Goal: Task Accomplishment & Management: Use online tool/utility

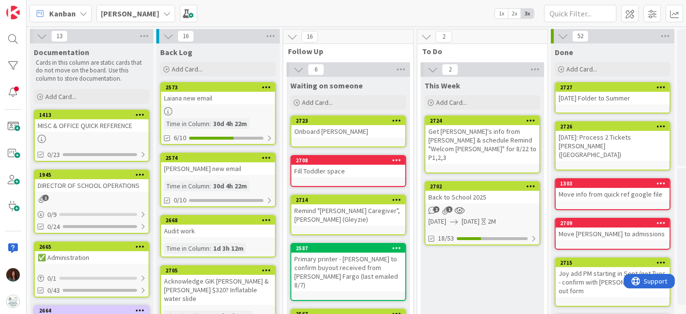
scroll to position [0, 50]
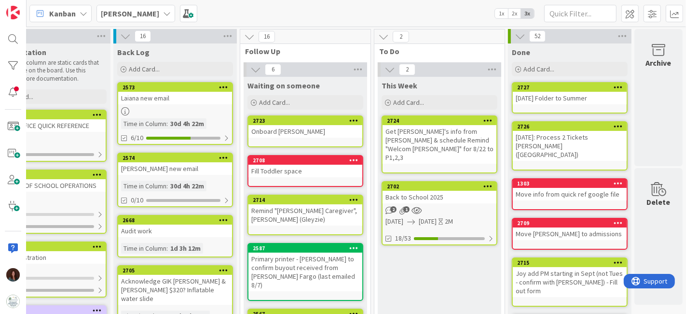
click at [101, 9] on b "[PERSON_NAME]" at bounding box center [130, 14] width 58 height 10
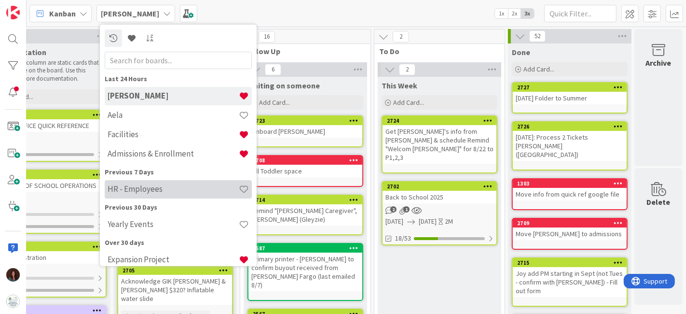
click at [174, 192] on h4 "HR - Employees" at bounding box center [173, 189] width 131 height 10
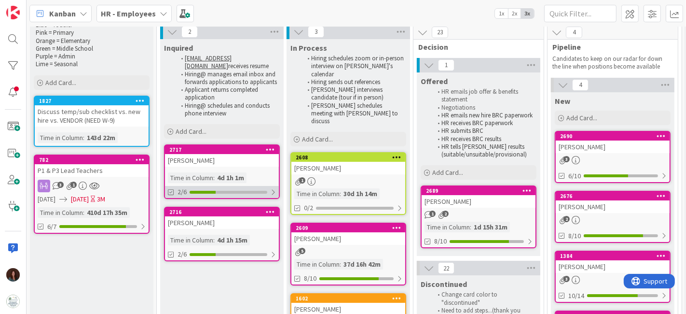
scroll to position [54, 0]
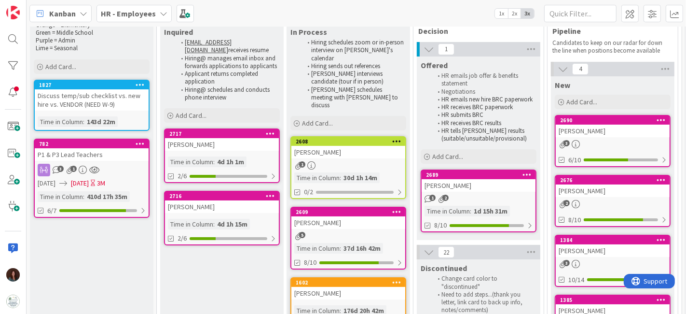
click at [466, 186] on div "[PERSON_NAME]" at bounding box center [479, 185] width 114 height 13
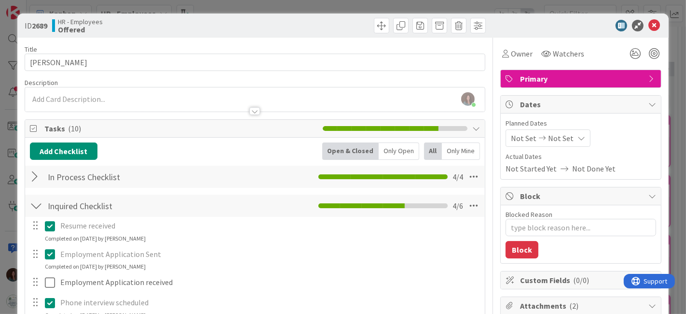
click at [36, 173] on div at bounding box center [36, 176] width 13 height 17
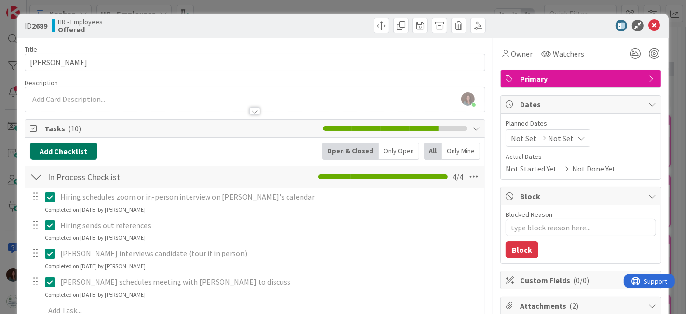
click at [88, 152] on button "Add Checklist" at bounding box center [64, 150] width 68 height 17
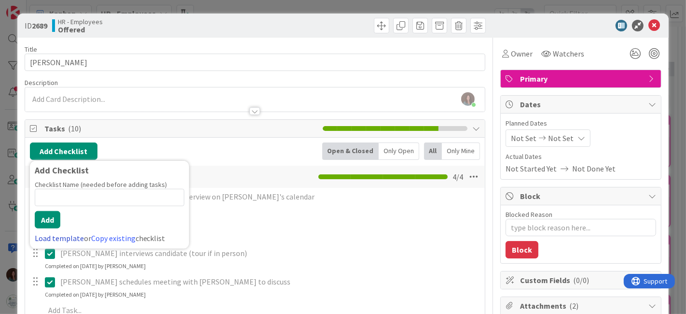
click at [55, 239] on link "Load template" at bounding box center [59, 238] width 49 height 10
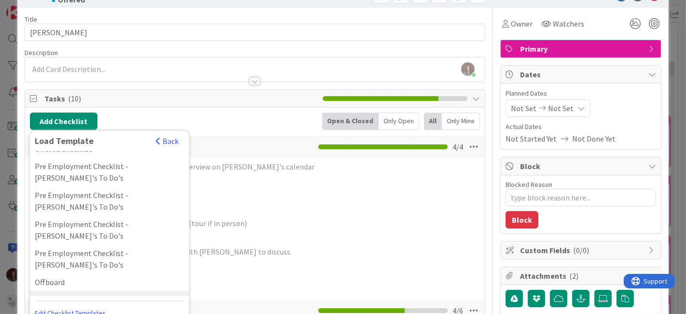
scroll to position [54, 0]
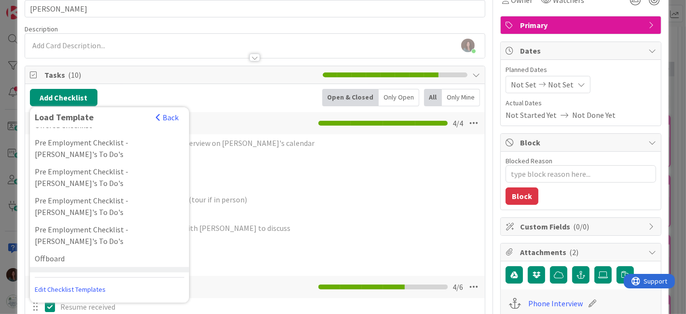
click at [103, 267] on div "Substitute Pre Employment Checklist - [PERSON_NAME]'s To Do's" at bounding box center [109, 281] width 159 height 29
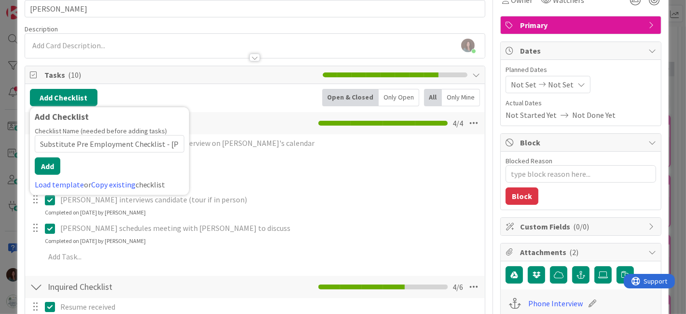
scroll to position [0, 46]
click at [52, 163] on button "Add" at bounding box center [48, 165] width 26 height 17
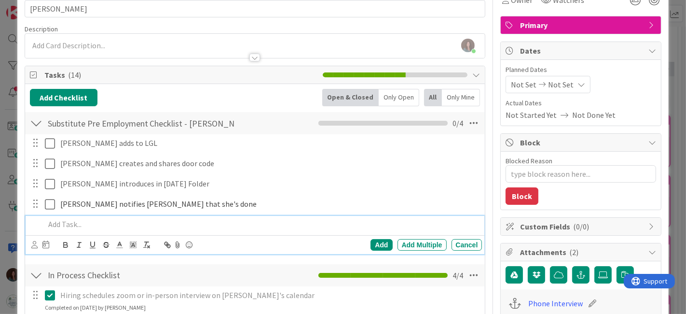
scroll to position [0, 0]
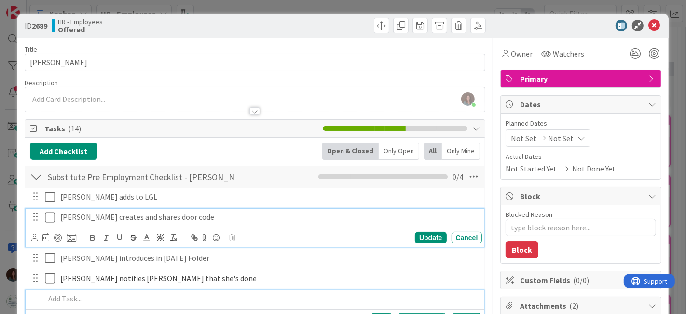
click at [50, 219] on icon at bounding box center [52, 217] width 14 height 12
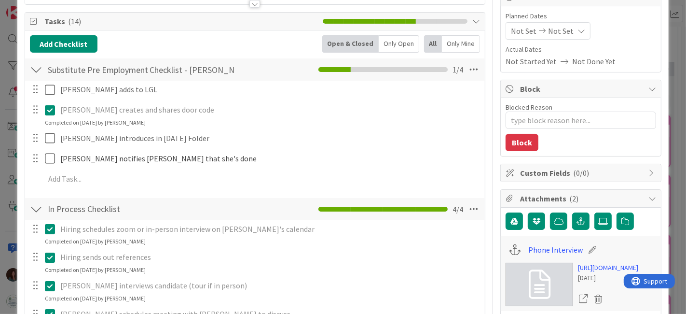
scroll to position [54, 0]
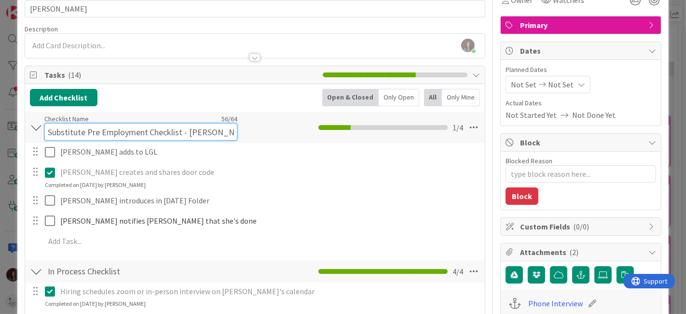
click at [60, 120] on div "Checklist Name 56 / 64 Substitute Pre Employment Checklist - [PERSON_NAME]'s To…" at bounding box center [140, 127] width 193 height 26
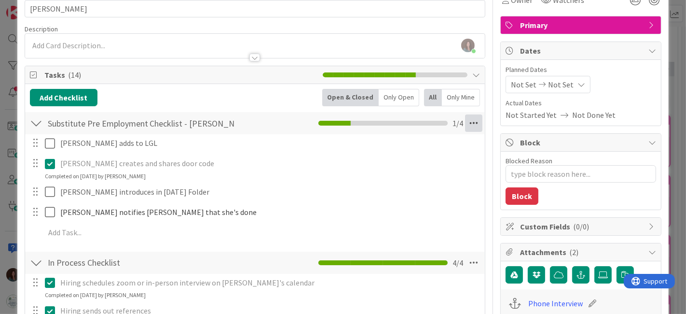
click at [474, 127] on div "Substitute Pre Employment Checklist - [PERSON_NAME]'s To Do's Checklist Name 56…" at bounding box center [255, 123] width 460 height 22
click at [471, 125] on icon at bounding box center [473, 122] width 17 height 17
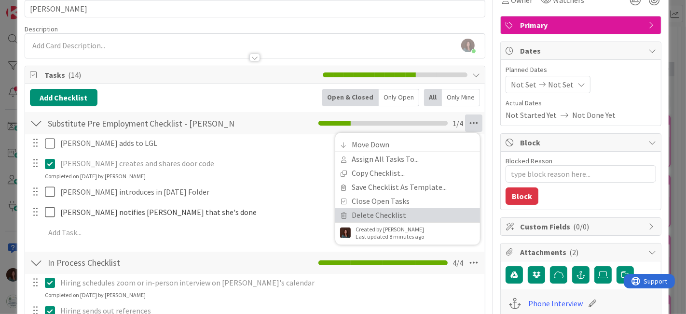
click at [408, 209] on link "Delete Checklist" at bounding box center [407, 215] width 145 height 14
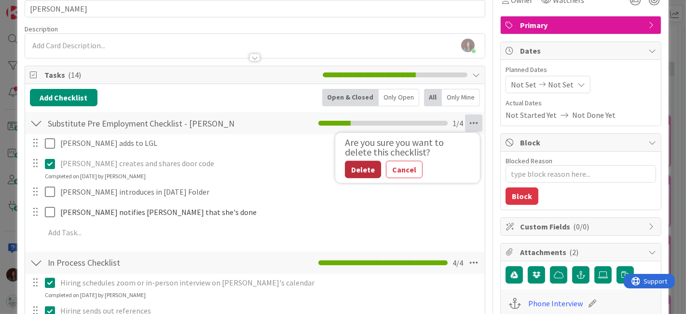
click at [358, 166] on button "Delete" at bounding box center [363, 169] width 36 height 17
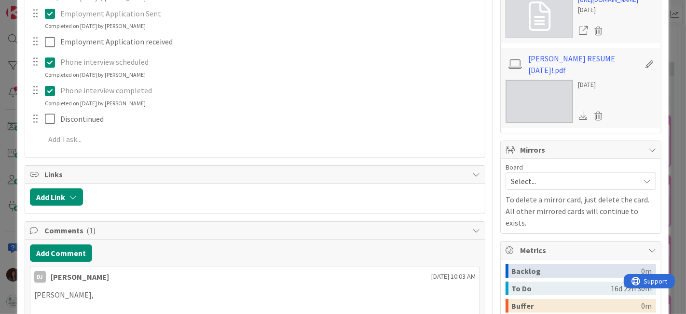
scroll to position [107, 0]
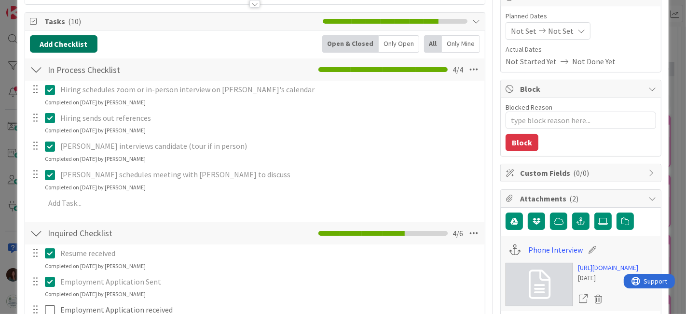
click at [80, 43] on button "Add Checklist" at bounding box center [64, 43] width 68 height 17
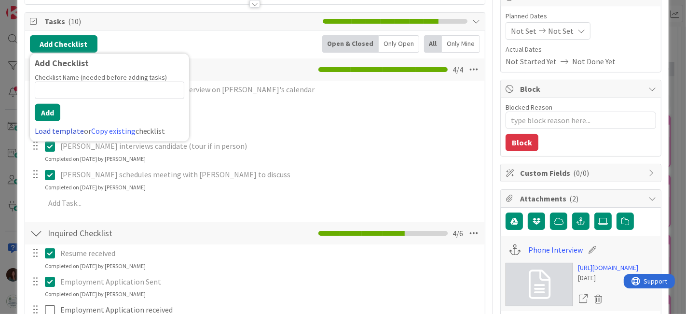
click at [39, 131] on link "Load template" at bounding box center [59, 131] width 49 height 10
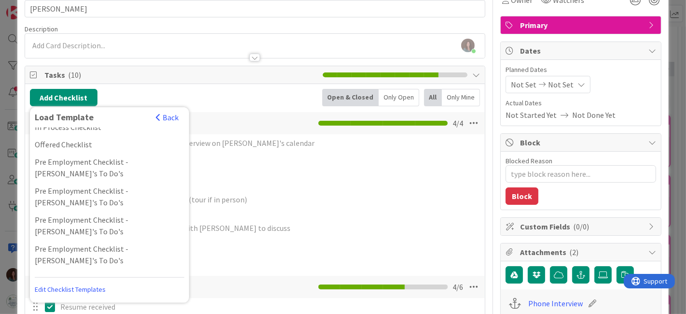
scroll to position [46, 0]
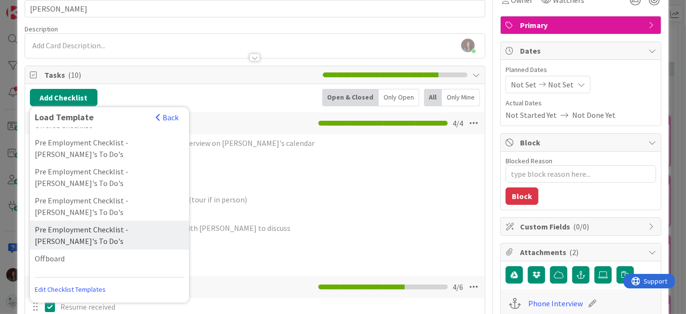
click at [104, 220] on div "Pre Employment Checklist - [PERSON_NAME]'s To Do's" at bounding box center [109, 234] width 159 height 29
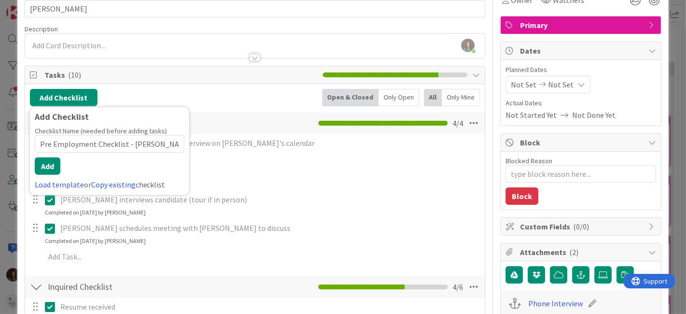
scroll to position [0, 12]
click at [47, 165] on button "Add" at bounding box center [48, 165] width 26 height 17
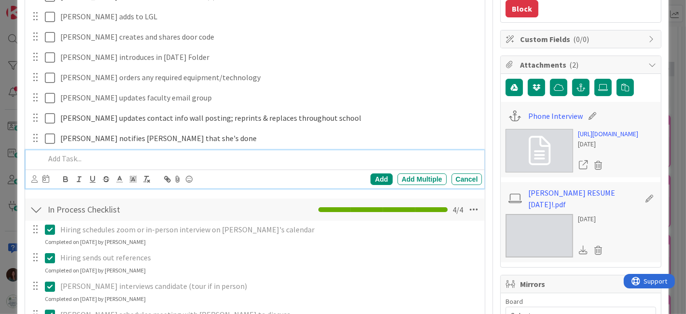
scroll to position [134, 0]
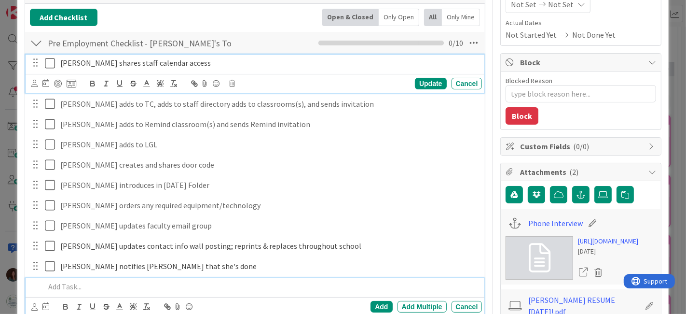
click at [48, 64] on icon at bounding box center [52, 63] width 14 height 12
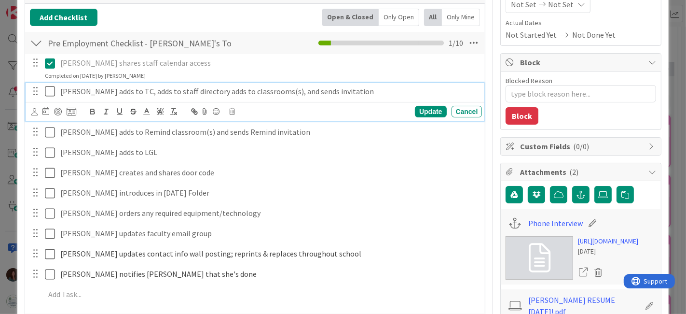
click at [50, 92] on icon at bounding box center [52, 91] width 14 height 12
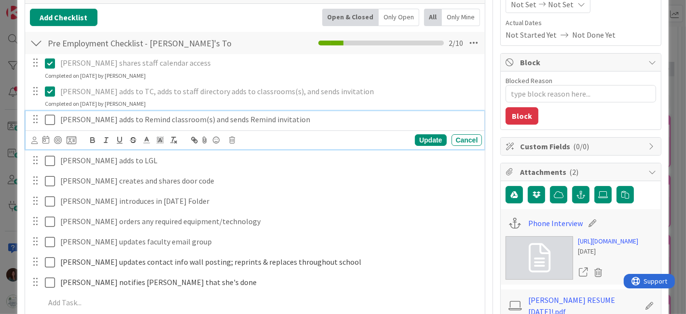
click at [47, 120] on icon at bounding box center [52, 120] width 14 height 12
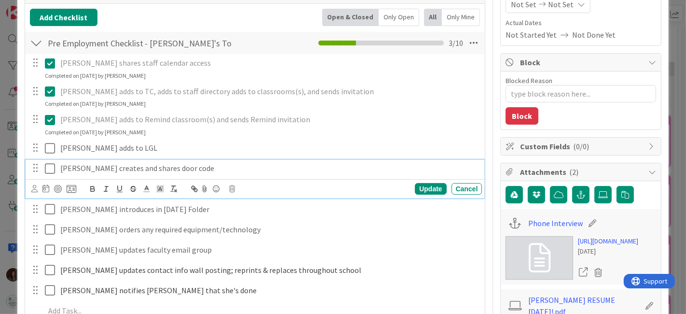
click at [52, 168] on icon at bounding box center [52, 169] width 14 height 12
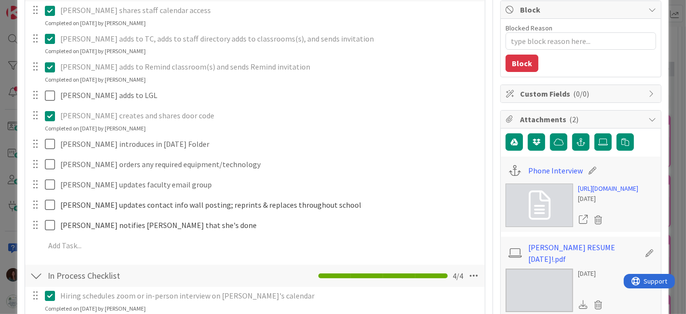
scroll to position [187, 0]
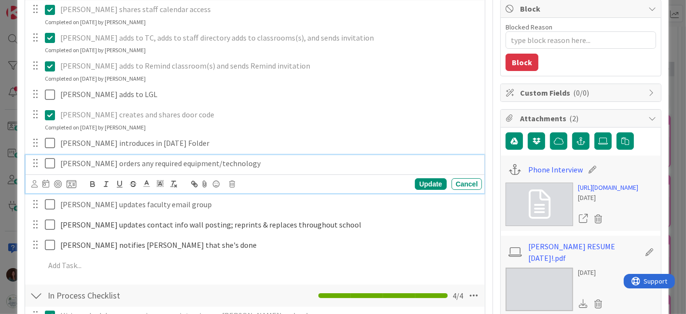
click at [51, 164] on icon at bounding box center [52, 163] width 14 height 12
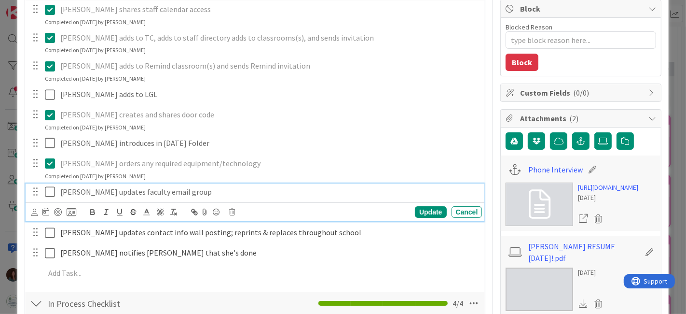
click at [48, 193] on icon at bounding box center [52, 192] width 14 height 12
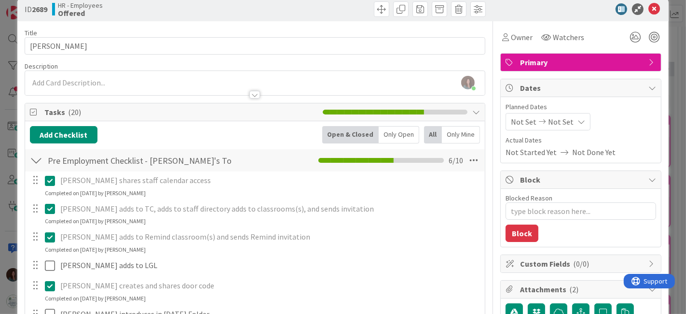
scroll to position [0, 0]
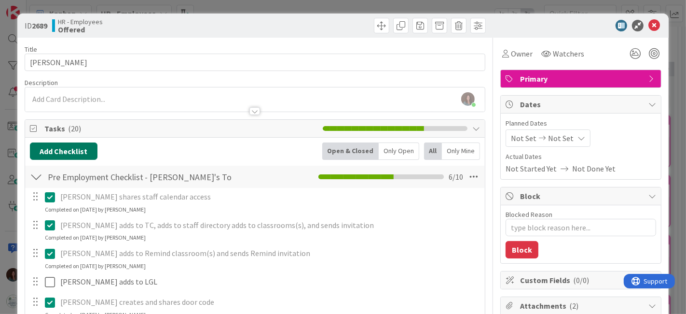
click at [63, 150] on button "Add Checklist" at bounding box center [64, 150] width 68 height 17
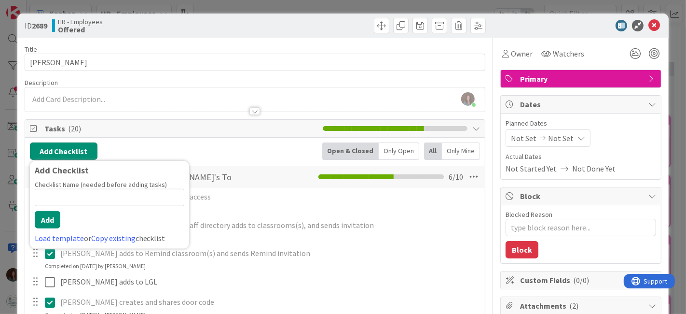
scroll to position [180, 0]
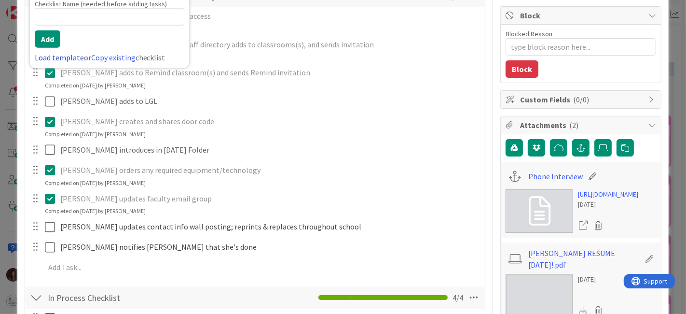
click at [69, 58] on link "Load template" at bounding box center [59, 58] width 49 height 10
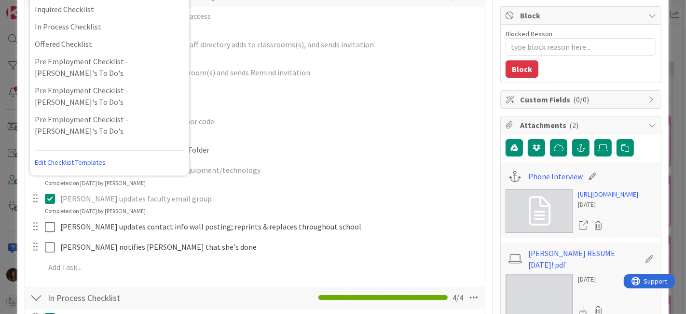
scroll to position [181, 0]
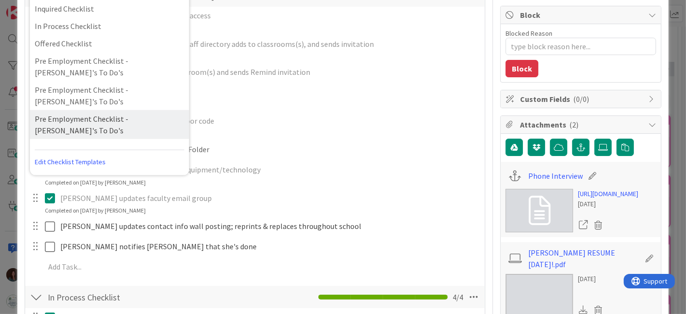
click at [154, 110] on div "Pre Employment Checklist - [PERSON_NAME]'s To Do's" at bounding box center [109, 124] width 159 height 29
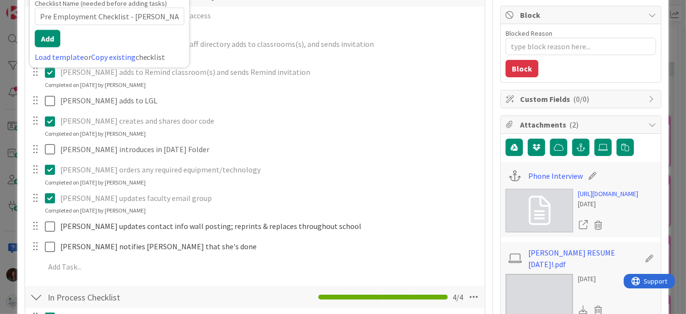
scroll to position [180, 0]
click at [52, 41] on button "Add" at bounding box center [48, 38] width 26 height 17
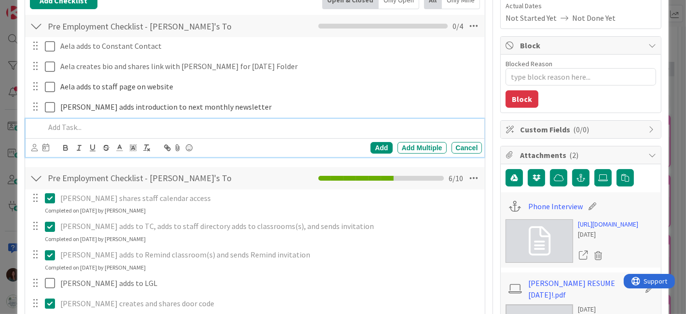
scroll to position [43, 0]
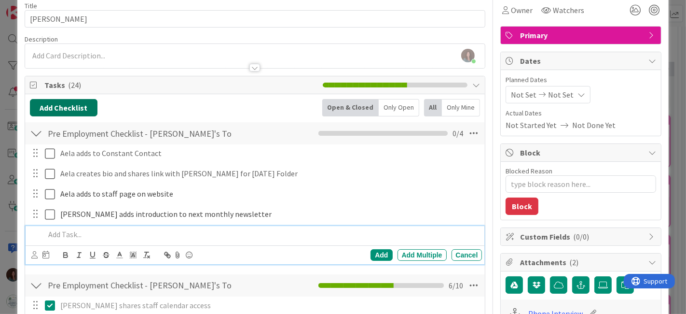
click at [80, 102] on button "Add Checklist" at bounding box center [64, 107] width 68 height 17
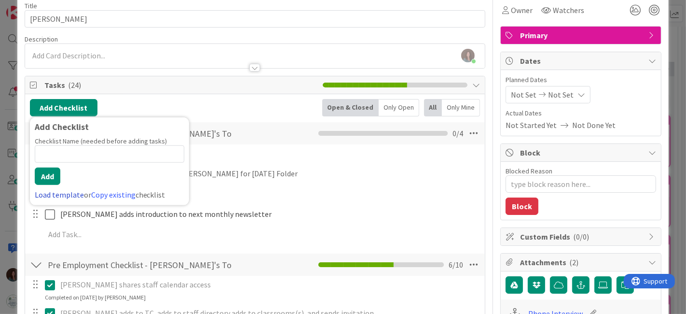
click at [58, 193] on link "Load template" at bounding box center [59, 195] width 49 height 10
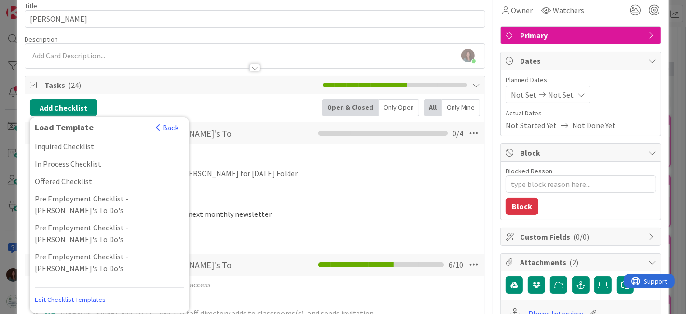
click at [151, 218] on div "Pre Employment Checklist - [PERSON_NAME]'s To Do's" at bounding box center [109, 232] width 159 height 29
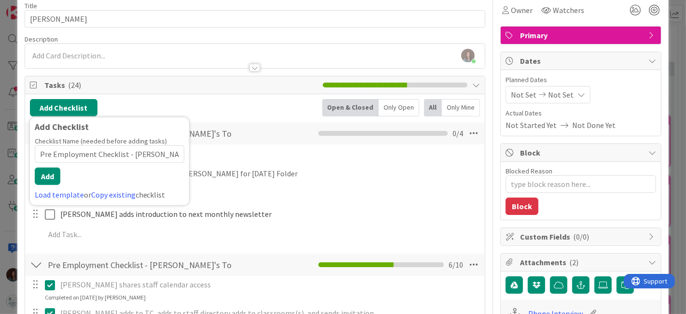
scroll to position [0, 3]
drag, startPoint x: 49, startPoint y: 173, endPoint x: 97, endPoint y: 182, distance: 49.1
click at [50, 173] on button "Add" at bounding box center [48, 175] width 26 height 17
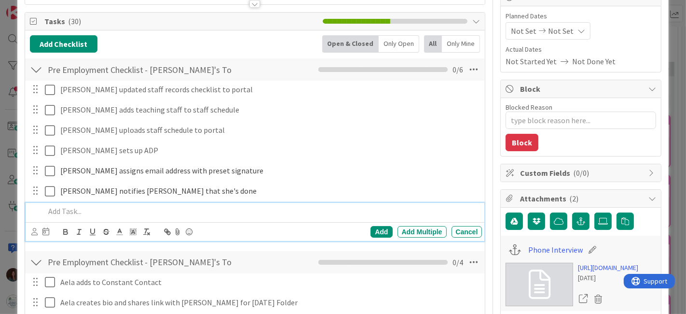
scroll to position [161, 0]
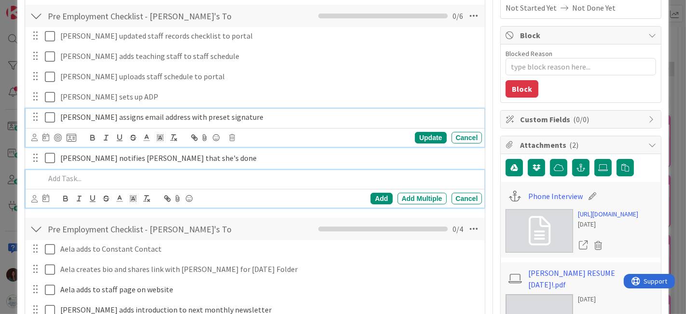
click at [47, 116] on icon at bounding box center [52, 117] width 14 height 12
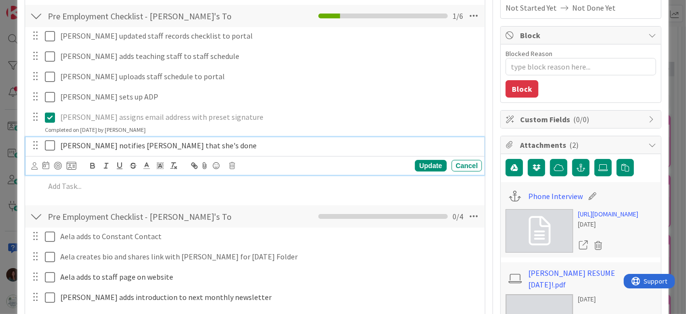
click at [52, 147] on icon at bounding box center [52, 145] width 14 height 12
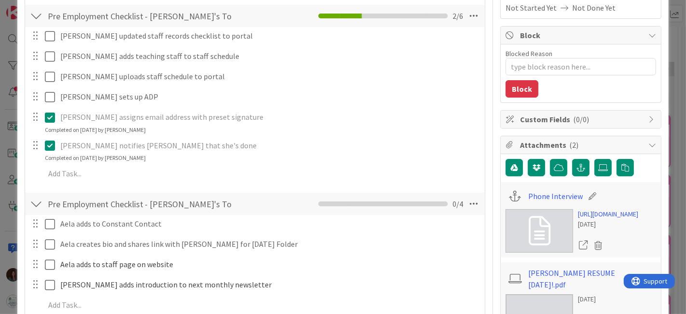
type textarea "x"
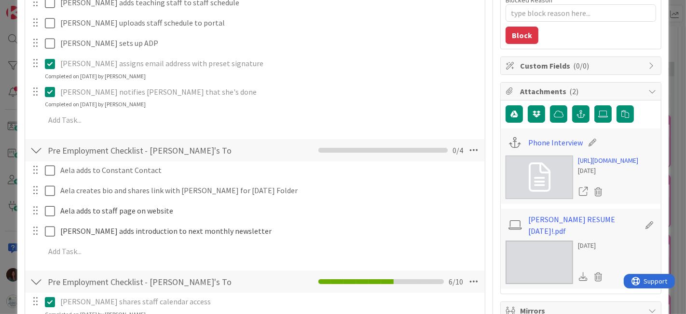
scroll to position [268, 0]
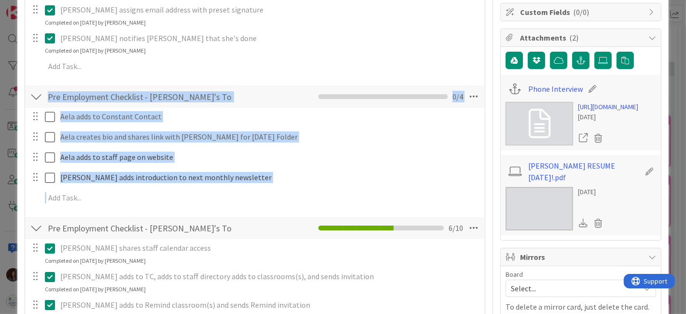
drag, startPoint x: 34, startPoint y: 94, endPoint x: 41, endPoint y: 222, distance: 128.0
click at [468, 97] on icon at bounding box center [473, 96] width 17 height 17
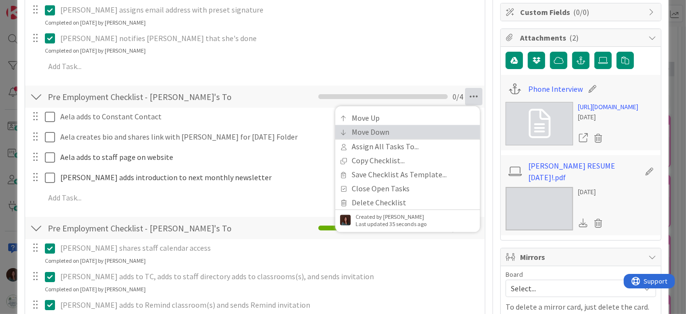
click at [446, 126] on link "Move Down" at bounding box center [407, 132] width 145 height 14
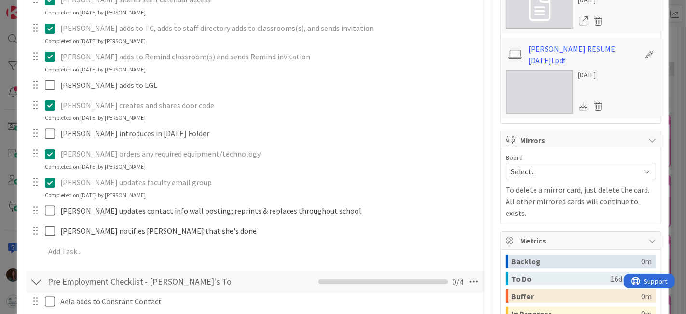
scroll to position [116, 0]
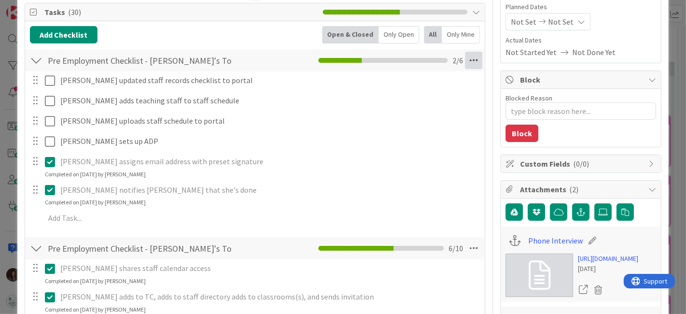
click at [468, 59] on icon at bounding box center [473, 60] width 17 height 17
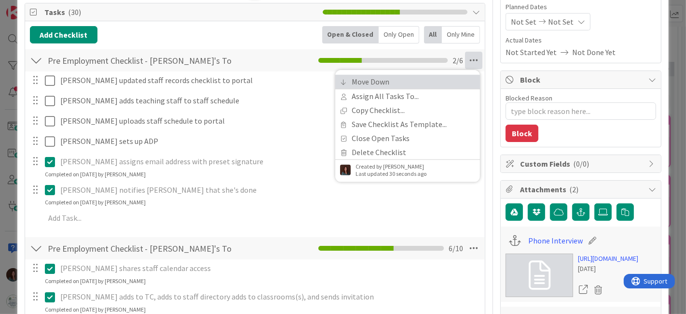
click at [434, 75] on link "Move Down" at bounding box center [407, 82] width 145 height 14
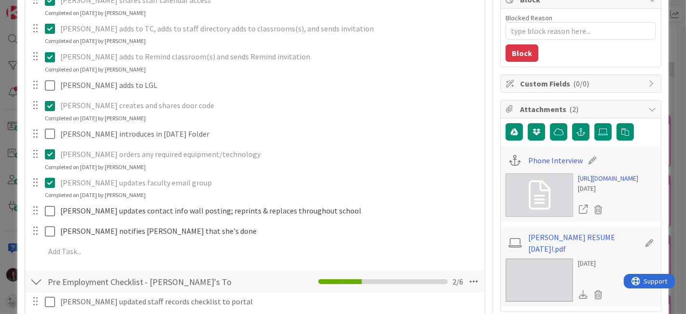
scroll to position [0, 0]
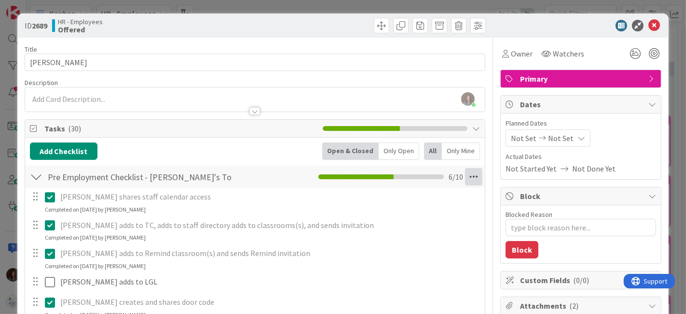
click at [470, 178] on icon at bounding box center [473, 176] width 17 height 17
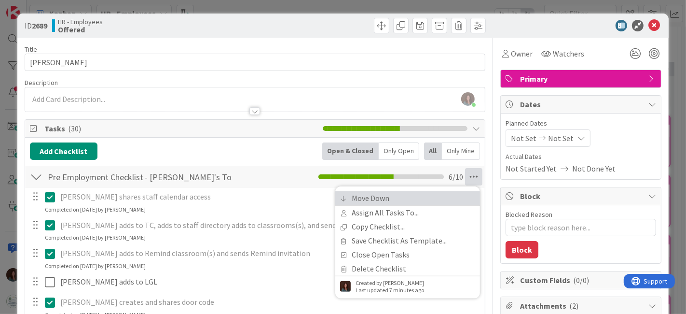
click at [423, 193] on link "Move Down" at bounding box center [407, 198] width 145 height 14
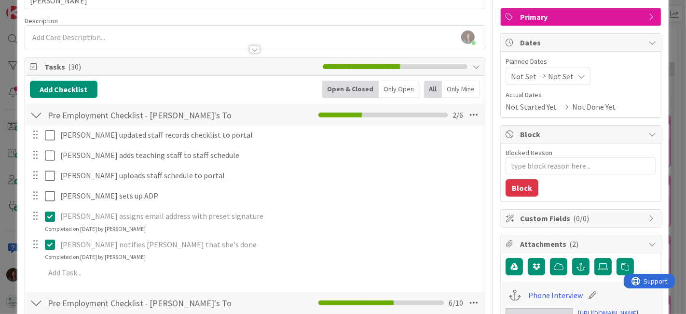
scroll to position [29, 0]
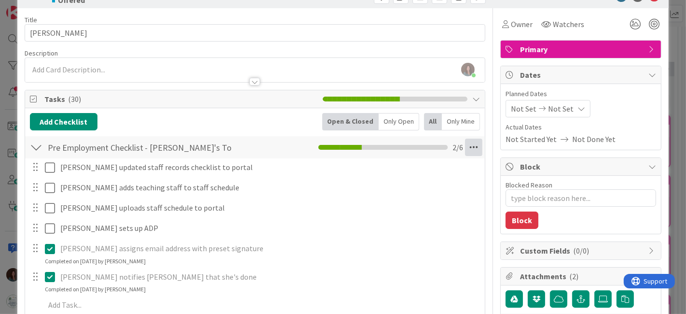
click at [465, 150] on icon at bounding box center [473, 146] width 17 height 17
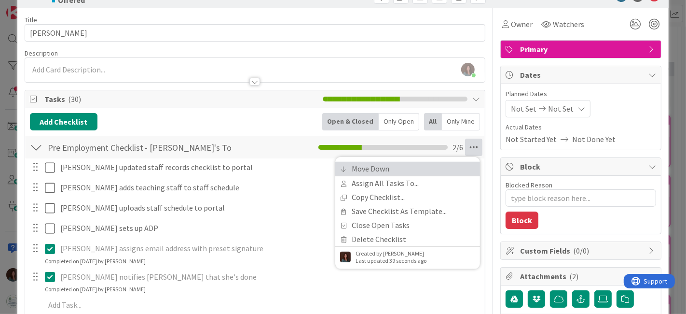
click at [428, 166] on link "Move Down" at bounding box center [407, 169] width 145 height 14
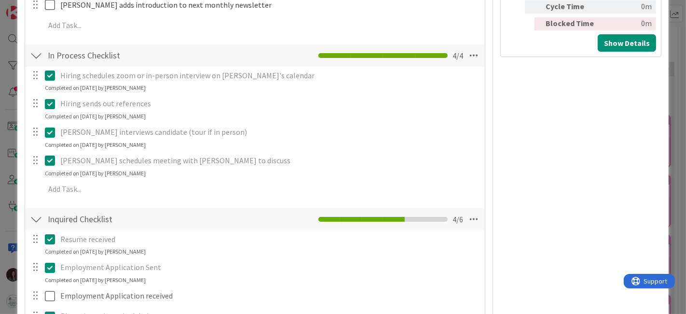
scroll to position [732, 0]
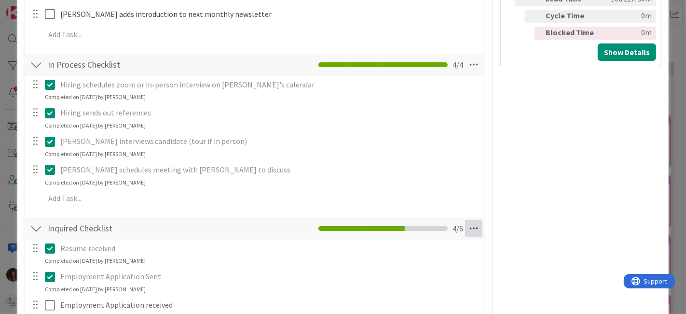
click at [473, 230] on icon at bounding box center [473, 227] width 17 height 17
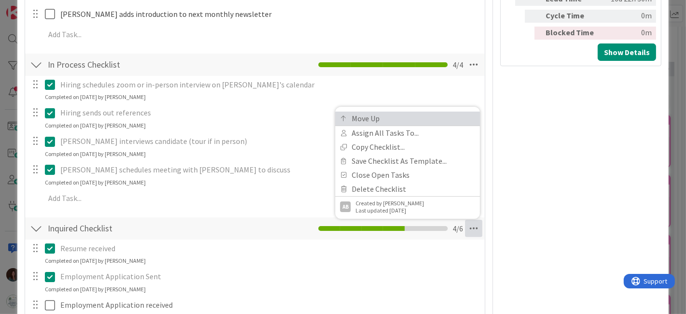
click at [430, 114] on link "Move Up" at bounding box center [407, 118] width 145 height 14
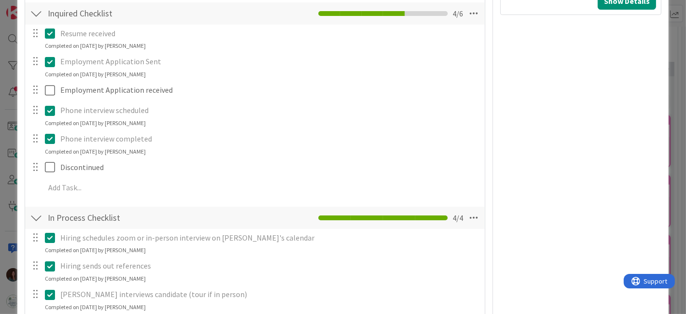
scroll to position [623, 0]
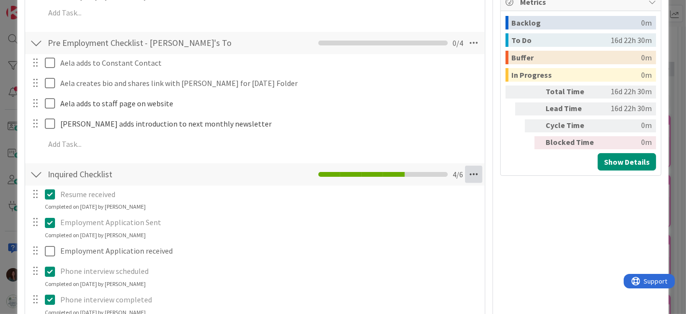
click at [469, 176] on icon at bounding box center [473, 173] width 17 height 17
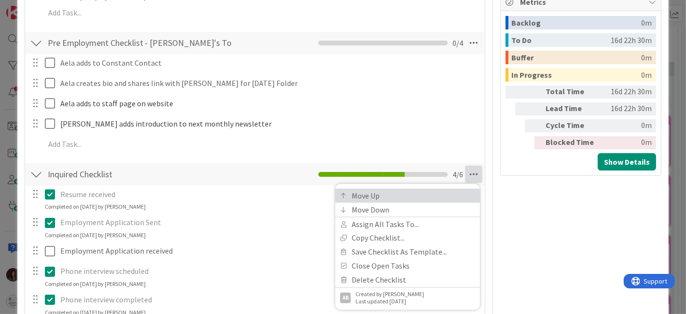
click at [437, 191] on link "Move Up" at bounding box center [407, 196] width 145 height 14
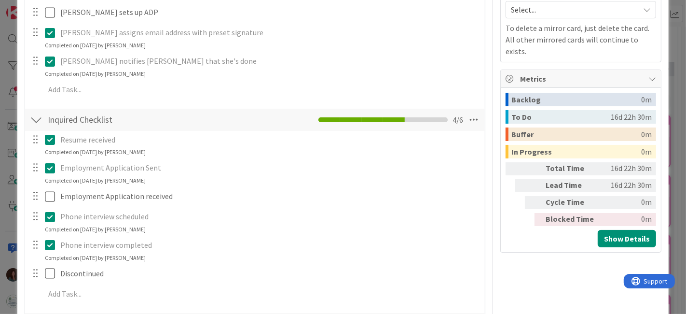
scroll to position [491, 0]
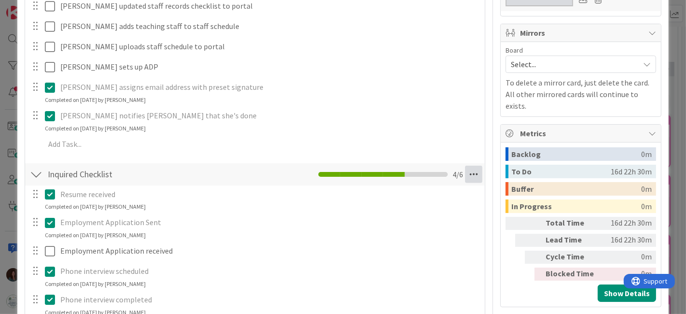
click at [465, 173] on icon at bounding box center [473, 173] width 17 height 17
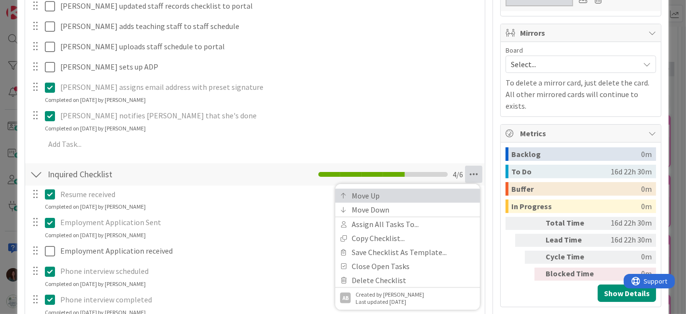
click at [449, 189] on link "Move Up" at bounding box center [407, 196] width 145 height 14
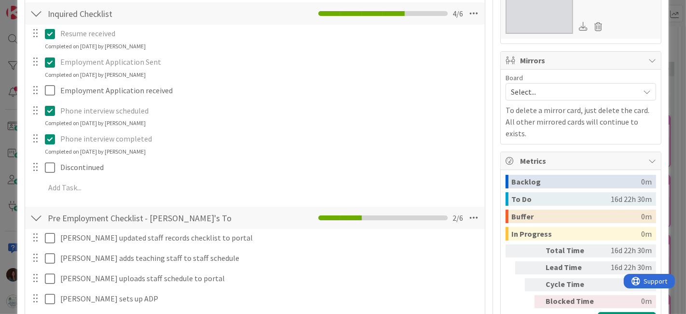
scroll to position [303, 0]
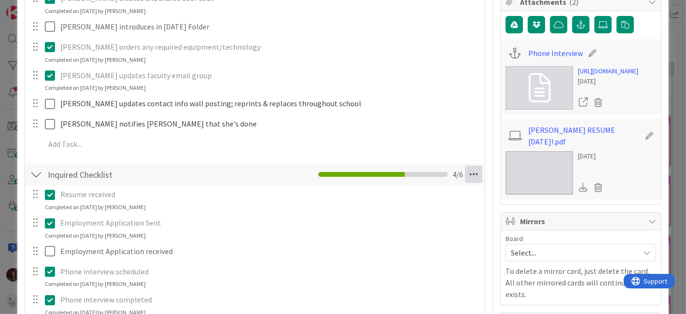
click at [465, 174] on icon at bounding box center [473, 173] width 17 height 17
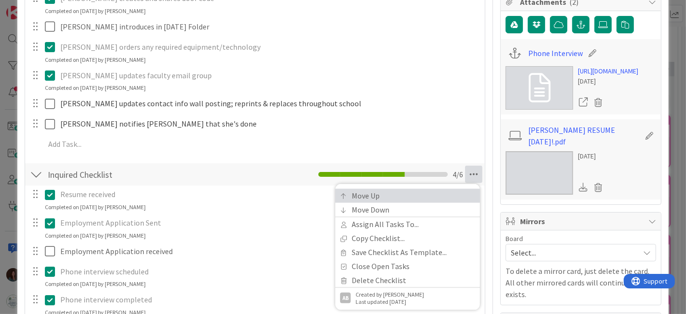
click at [442, 189] on link "Move Up" at bounding box center [407, 196] width 145 height 14
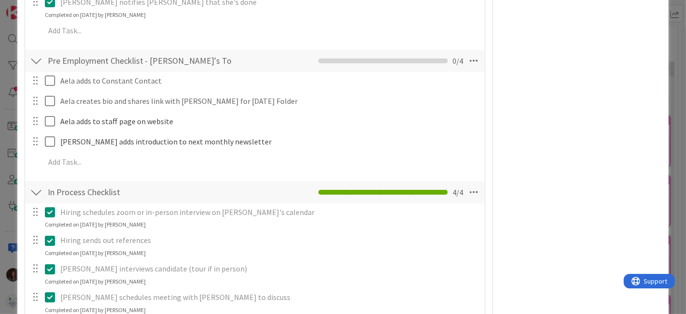
scroll to position [806, 0]
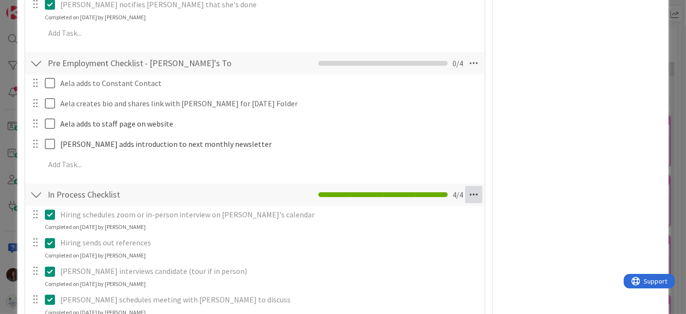
click at [468, 198] on icon at bounding box center [473, 194] width 17 height 17
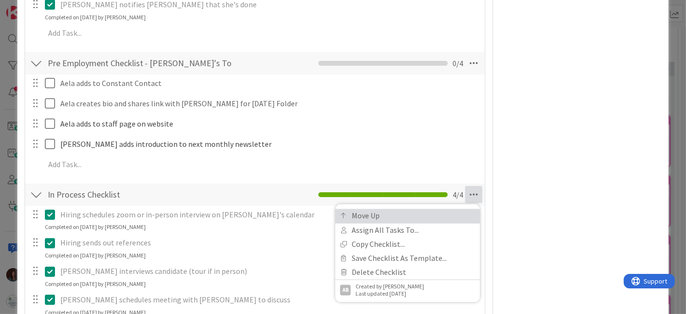
click at [443, 211] on link "Move Up" at bounding box center [407, 215] width 145 height 14
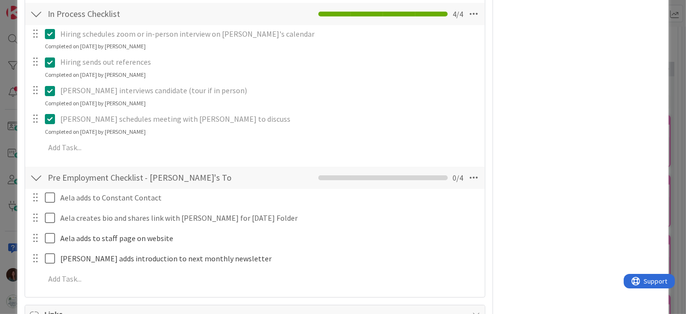
scroll to position [749, 0]
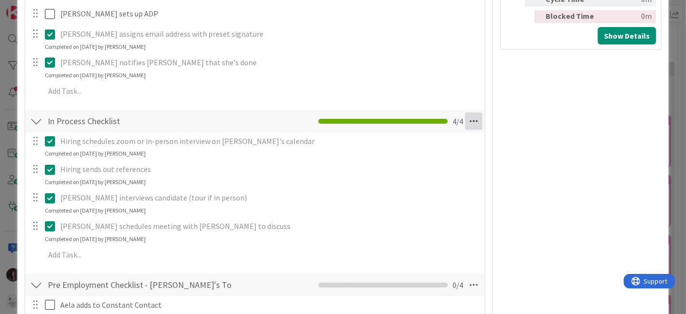
click at [465, 123] on icon at bounding box center [473, 120] width 17 height 17
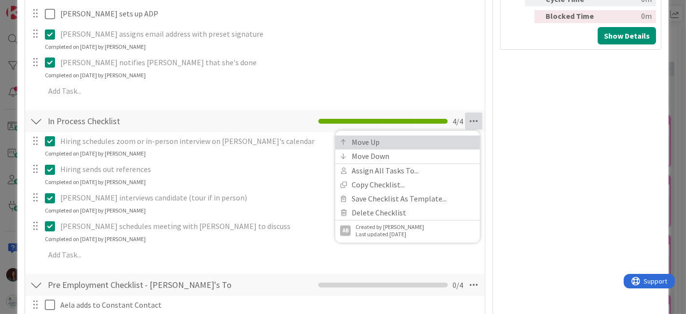
click at [446, 147] on link "Move Up" at bounding box center [407, 142] width 145 height 14
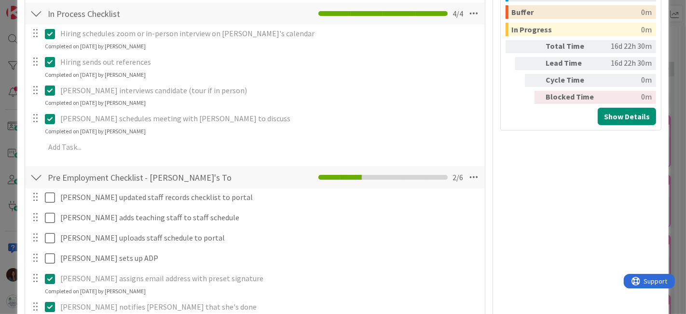
scroll to position [507, 0]
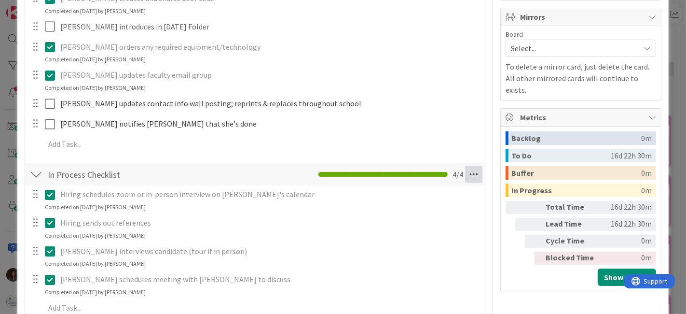
click at [470, 167] on icon at bounding box center [473, 173] width 17 height 17
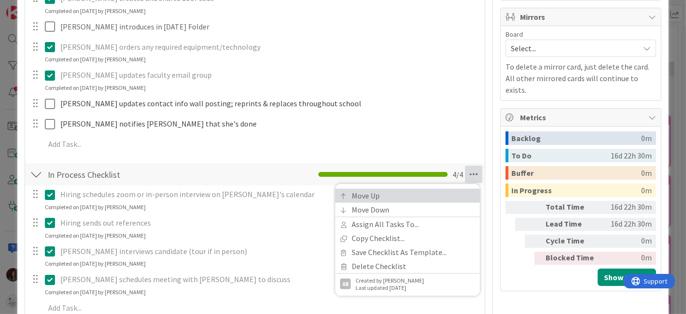
click at [453, 189] on link "Move Up" at bounding box center [407, 196] width 145 height 14
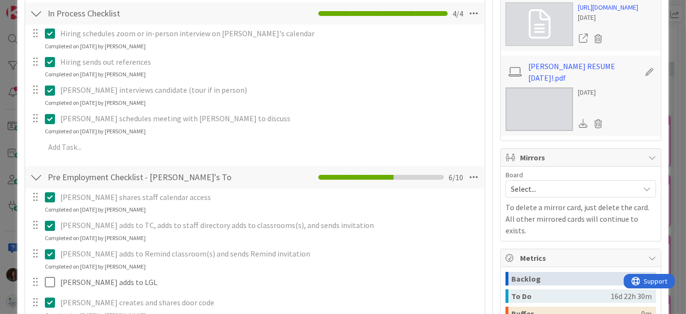
scroll to position [260, 0]
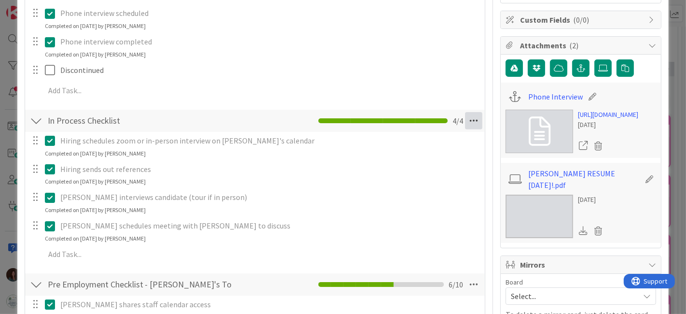
click at [466, 117] on icon at bounding box center [473, 120] width 17 height 17
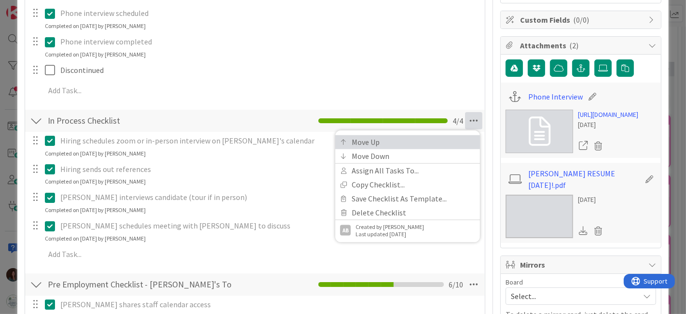
click at [460, 137] on link "Move Up" at bounding box center [407, 142] width 145 height 14
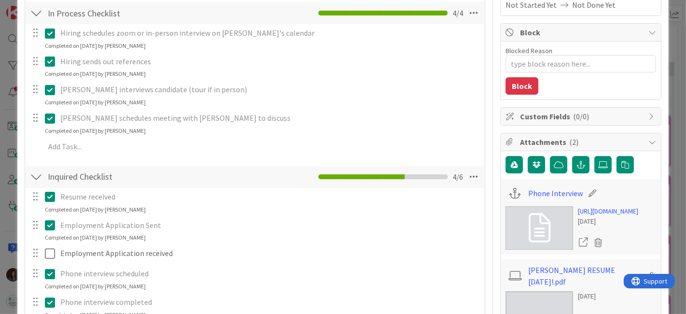
scroll to position [2, 0]
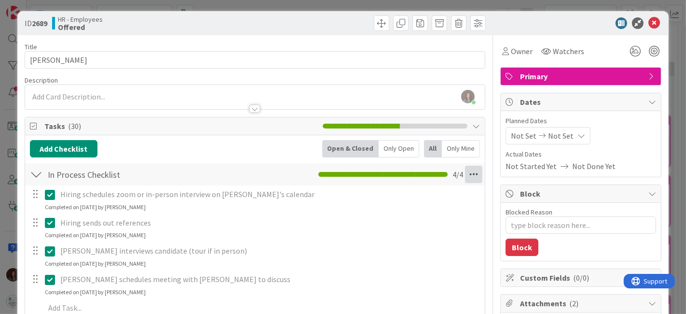
click at [465, 174] on icon at bounding box center [473, 173] width 17 height 17
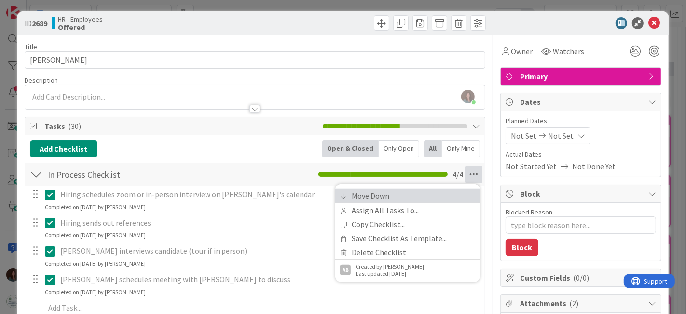
click at [455, 191] on link "Move Down" at bounding box center [407, 196] width 145 height 14
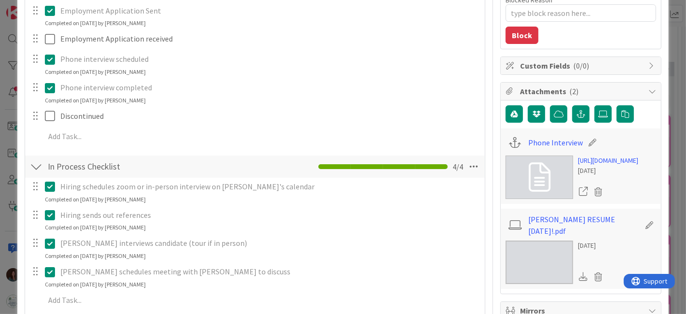
scroll to position [54, 0]
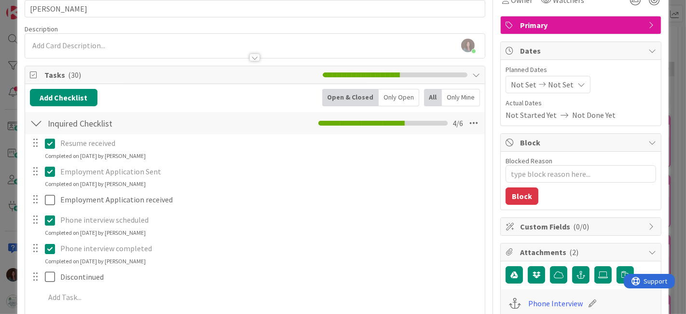
click at [34, 119] on div at bounding box center [36, 122] width 13 height 17
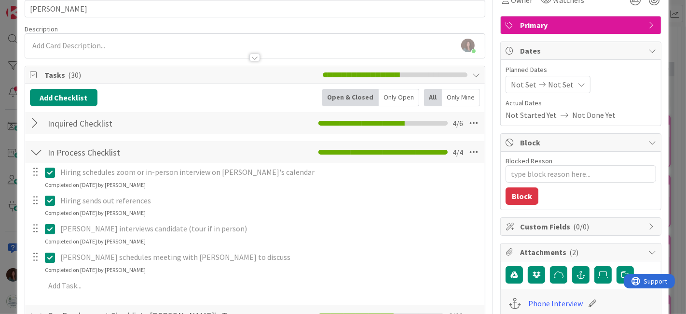
click at [36, 150] on div at bounding box center [36, 151] width 13 height 17
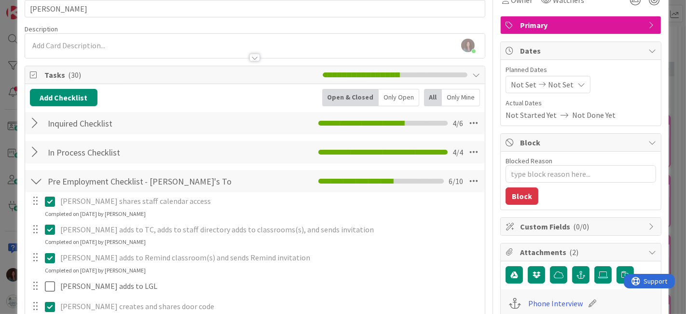
click at [31, 148] on div at bounding box center [36, 151] width 13 height 17
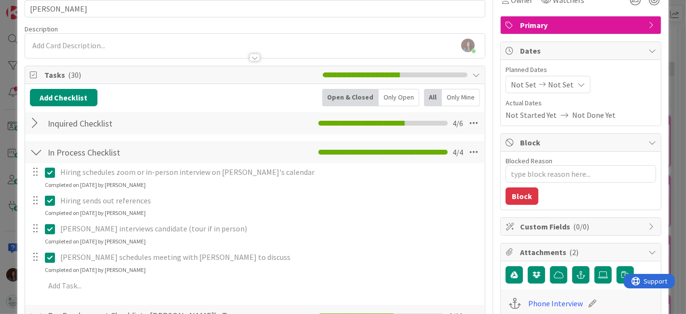
click at [33, 148] on div at bounding box center [36, 151] width 13 height 17
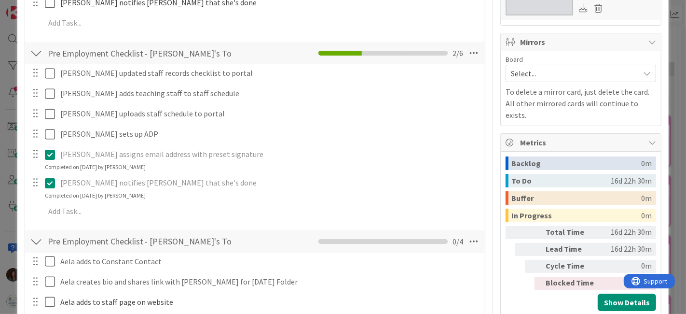
scroll to position [375, 0]
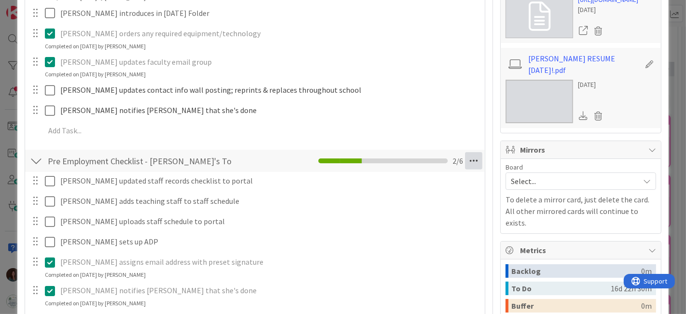
click at [470, 163] on icon at bounding box center [473, 160] width 17 height 17
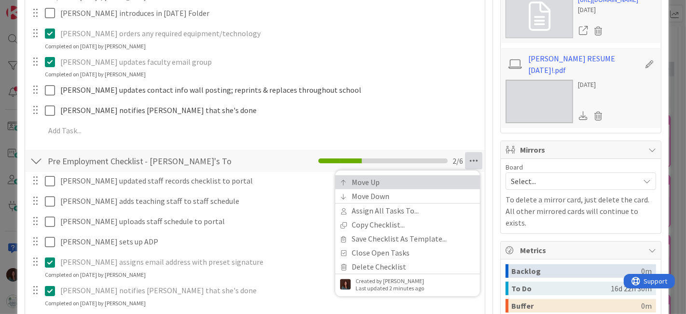
click at [446, 180] on link "Move Up" at bounding box center [407, 182] width 145 height 14
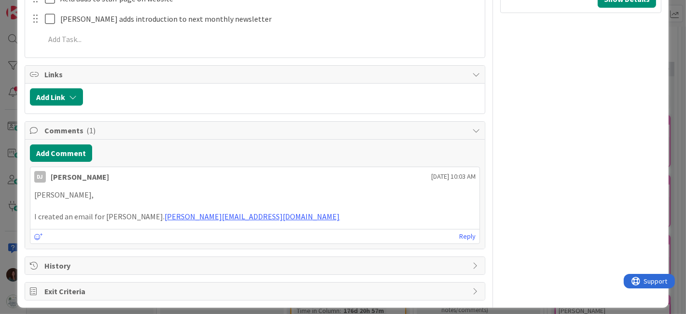
scroll to position [788, 0]
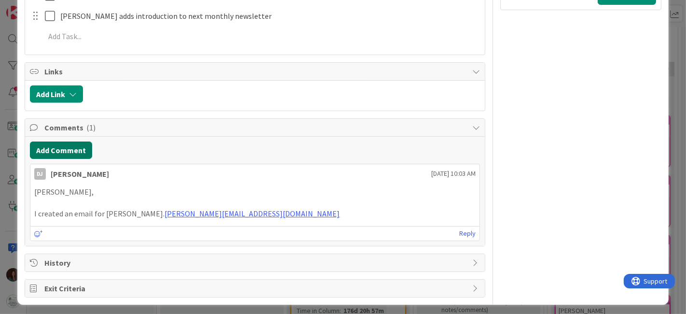
click at [51, 146] on button "Add Comment" at bounding box center [61, 149] width 62 height 17
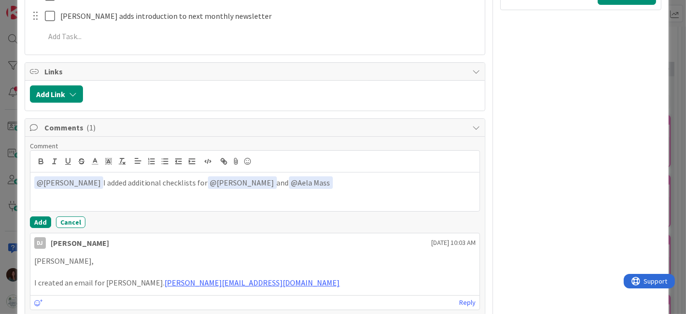
click at [101, 178] on p "﻿ @ [PERSON_NAME] ﻿ I added additional checklists for ﻿ @ [PERSON_NAME] ﻿ and ﻿…" at bounding box center [255, 182] width 442 height 13
click at [351, 177] on p "﻿ @ [PERSON_NAME] ﻿ I added the additional checklists for ﻿ @ [PERSON_NAME] ﻿ a…" at bounding box center [255, 182] width 442 height 13
click at [40, 221] on button "Add" at bounding box center [40, 222] width 21 height 12
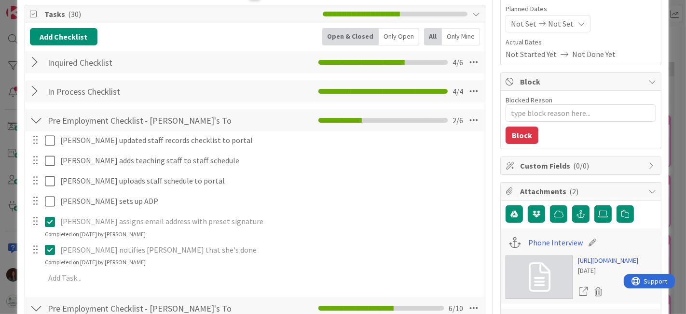
scroll to position [161, 0]
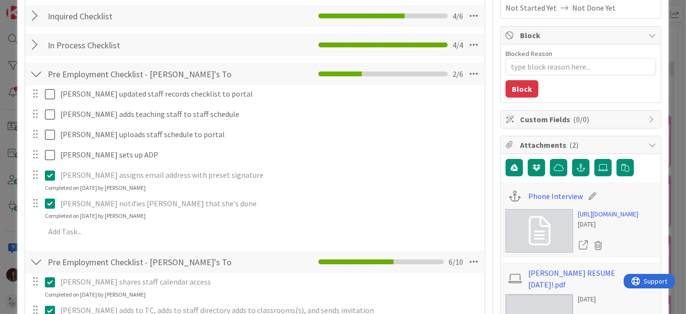
click at [36, 71] on div at bounding box center [36, 73] width 13 height 17
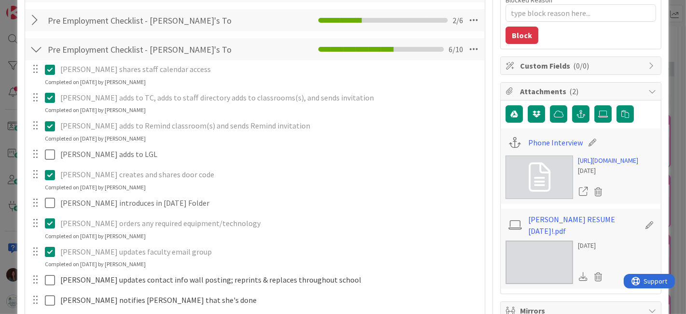
scroll to position [321, 0]
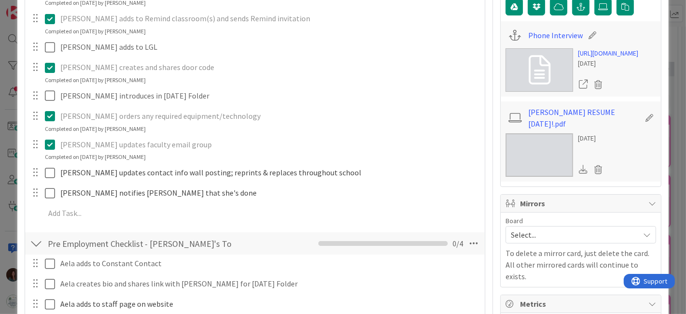
click at [44, 93] on div at bounding box center [42, 95] width 27 height 17
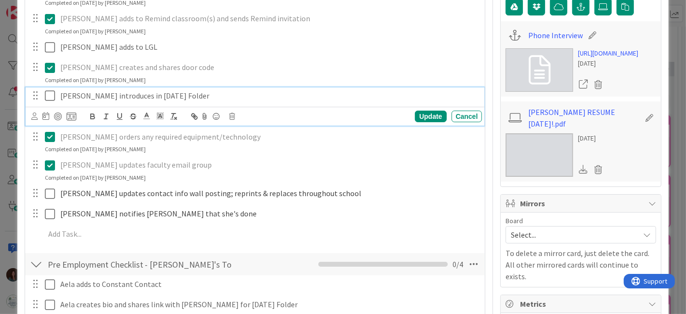
click at [48, 93] on icon at bounding box center [52, 96] width 14 height 12
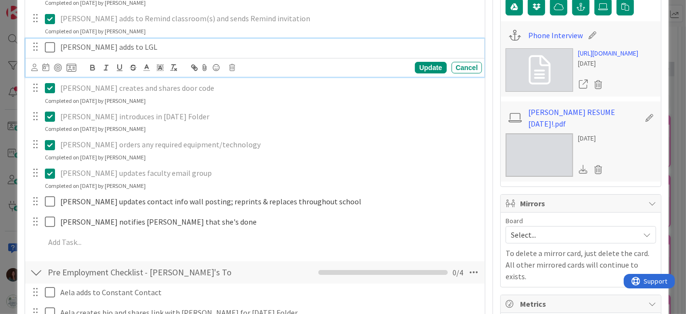
drag, startPoint x: 51, startPoint y: 46, endPoint x: 207, endPoint y: 125, distance: 175.2
click at [51, 45] on icon at bounding box center [52, 47] width 14 height 12
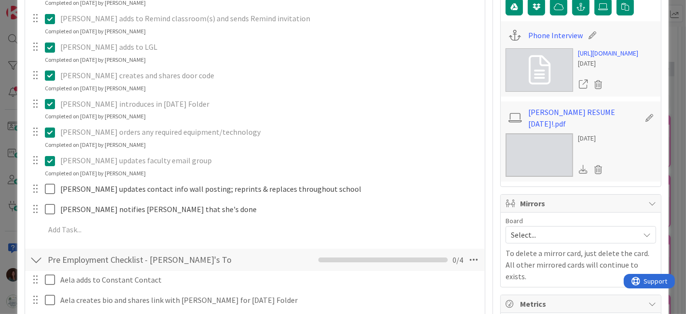
click at [48, 100] on icon at bounding box center [52, 104] width 14 height 12
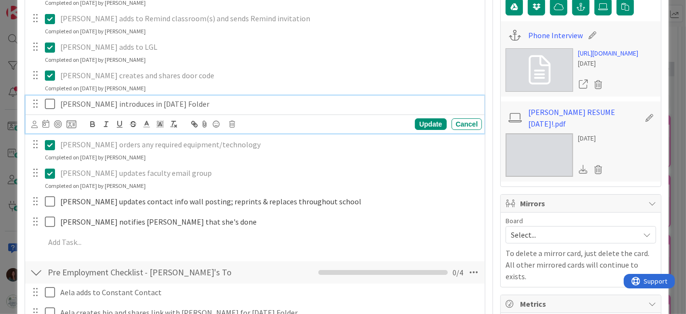
scroll to position [268, 0]
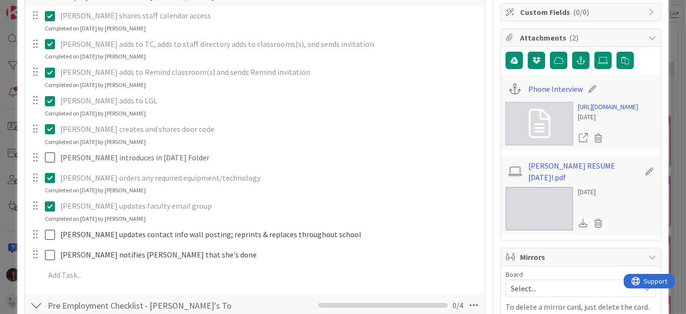
click at [433, 177] on div "[PERSON_NAME] shares staff calendar access Update Cancel Completed on [DATE] by…" at bounding box center [255, 147] width 450 height 280
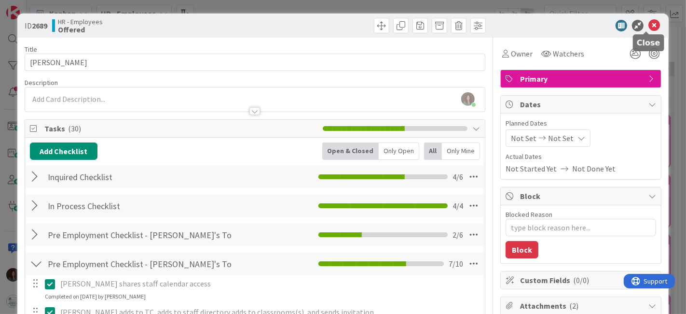
click at [648, 22] on icon at bounding box center [654, 26] width 12 height 12
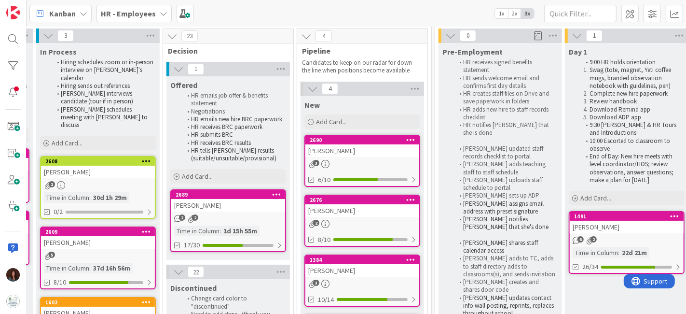
scroll to position [0, 250]
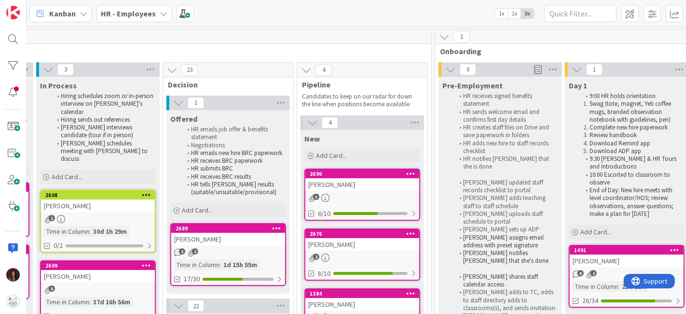
click at [153, 15] on div "HR - Employees" at bounding box center [133, 13] width 75 height 17
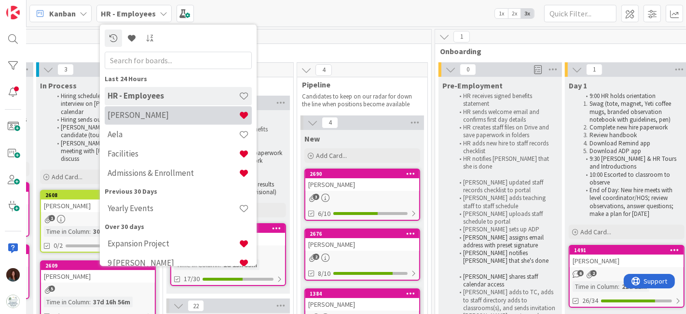
click at [150, 119] on h4 "[PERSON_NAME]" at bounding box center [173, 115] width 131 height 10
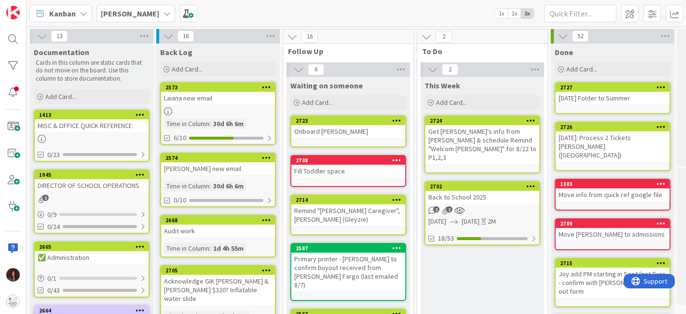
scroll to position [0, 50]
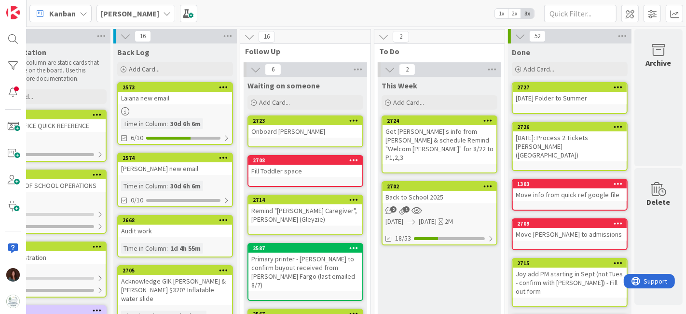
click at [439, 191] on div "Back to School 2025" at bounding box center [439, 197] width 114 height 13
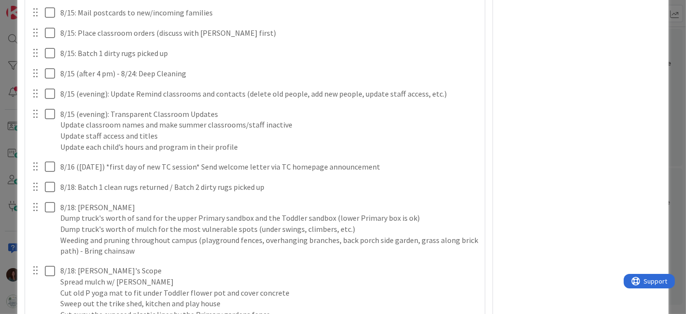
scroll to position [1554, 0]
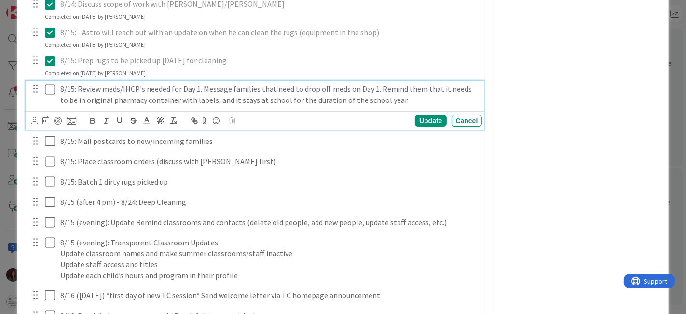
drag, startPoint x: 47, startPoint y: 101, endPoint x: 47, endPoint y: 113, distance: 12.1
click at [47, 95] on icon at bounding box center [52, 89] width 14 height 12
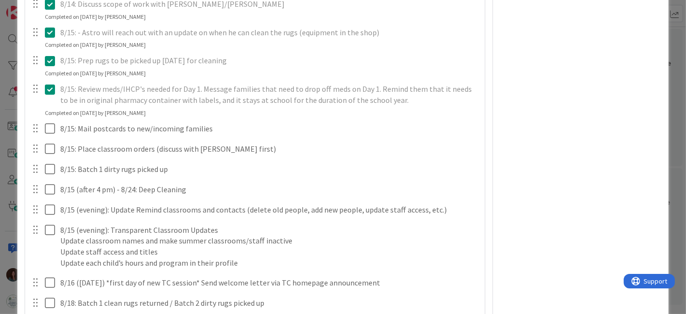
type textarea "x"
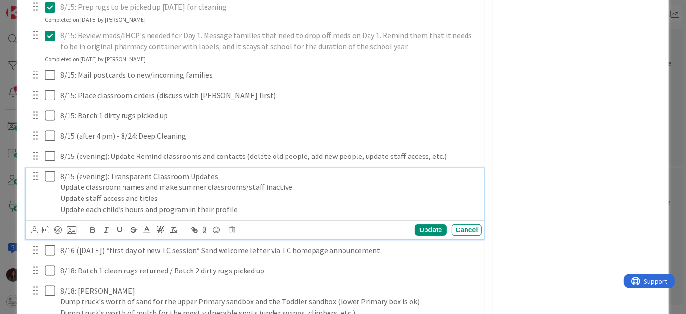
click at [223, 182] on p "8/15 (evening): Transparent Classroom Updates" at bounding box center [269, 176] width 418 height 11
click at [424, 235] on div "Update" at bounding box center [430, 230] width 31 height 12
type textarea "x"
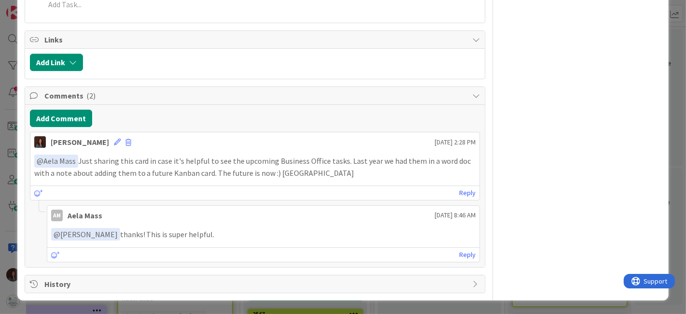
scroll to position [2434, 0]
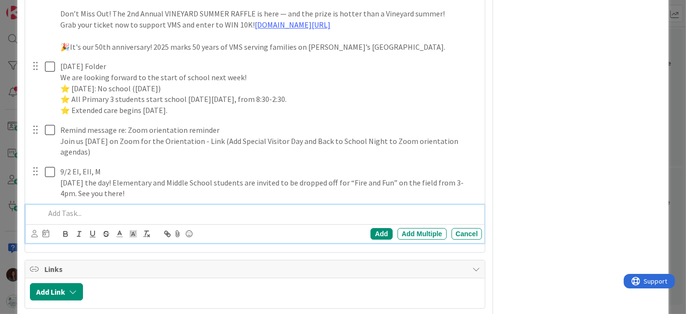
click at [111, 218] on p at bounding box center [262, 212] width 434 height 11
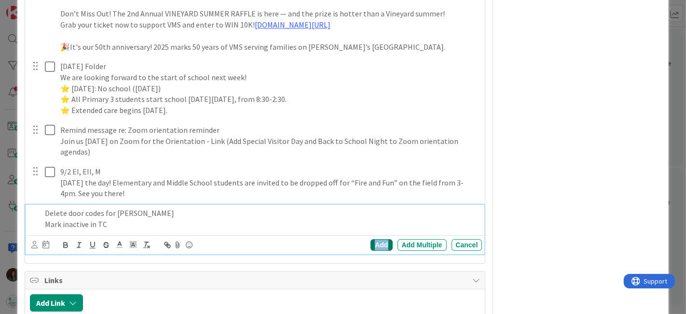
click at [373, 250] on div "Add" at bounding box center [381, 245] width 22 height 12
click at [43, 220] on div "Delete door codes for [PERSON_NAME] inactive in TC" at bounding box center [261, 218] width 441 height 27
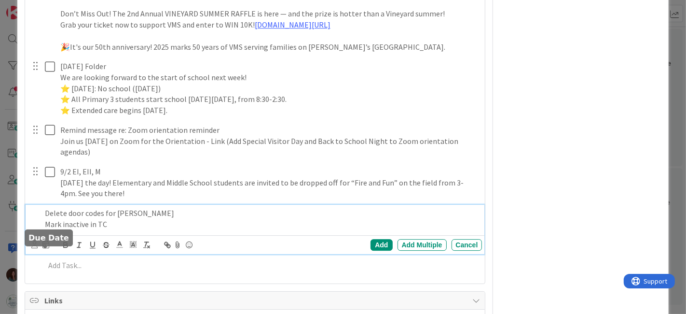
type textarea "x"
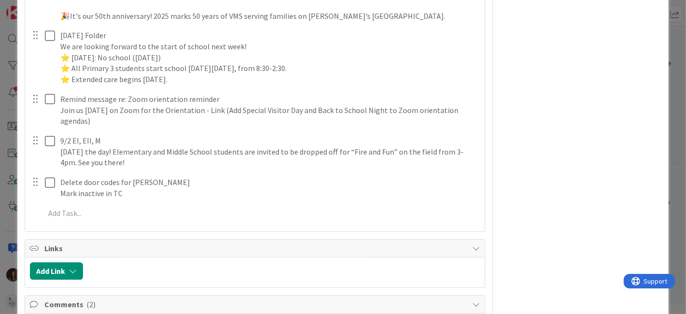
scroll to position [2411, 0]
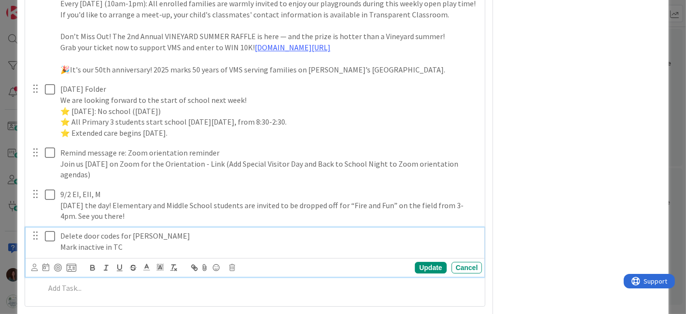
click at [60, 241] on p "Delete door codes for [PERSON_NAME]" at bounding box center [269, 235] width 418 height 11
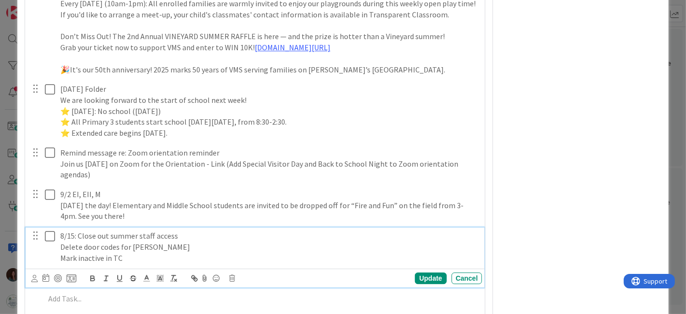
click at [137, 263] on p "Mark inactive in TC" at bounding box center [269, 257] width 418 height 11
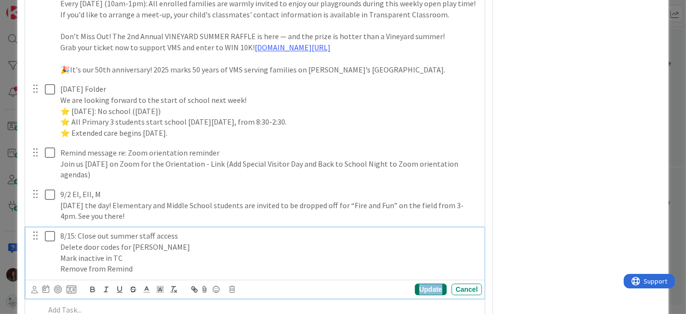
click at [430, 295] on div "Update" at bounding box center [430, 289] width 31 height 12
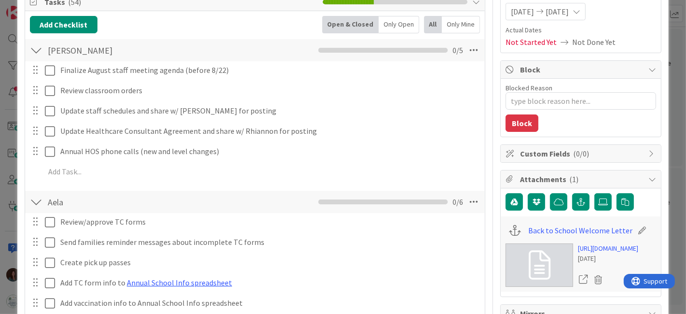
scroll to position [0, 0]
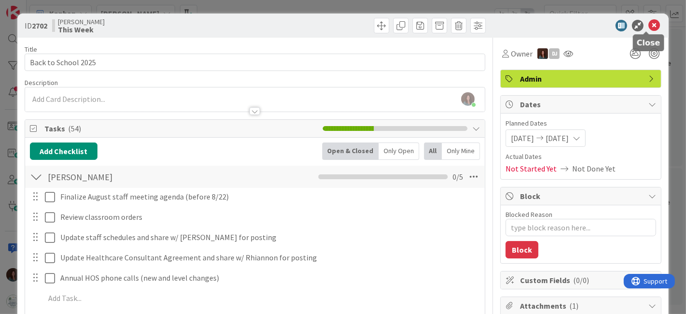
click at [650, 23] on icon at bounding box center [654, 26] width 12 height 12
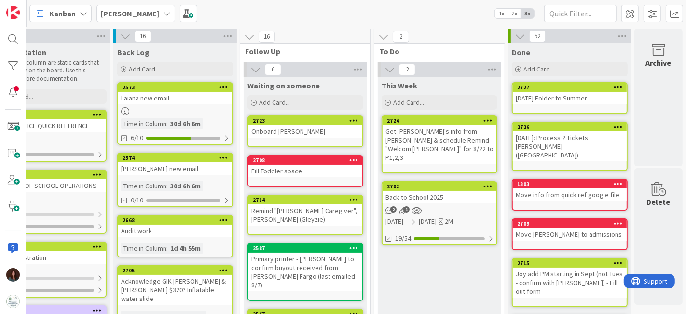
click at [340, 7] on div "[PERSON_NAME] 1x 2x 3x" at bounding box center [356, 13] width 659 height 27
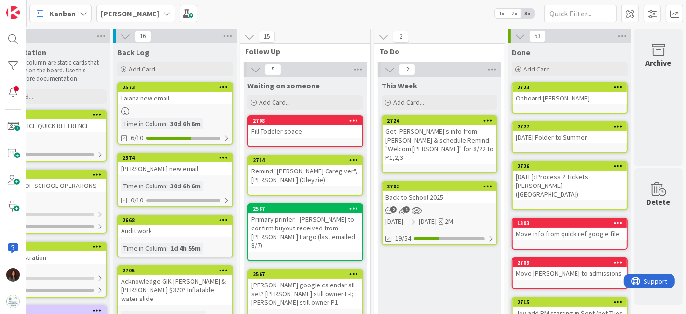
click at [432, 191] on div "Back to School 2025" at bounding box center [439, 197] width 114 height 13
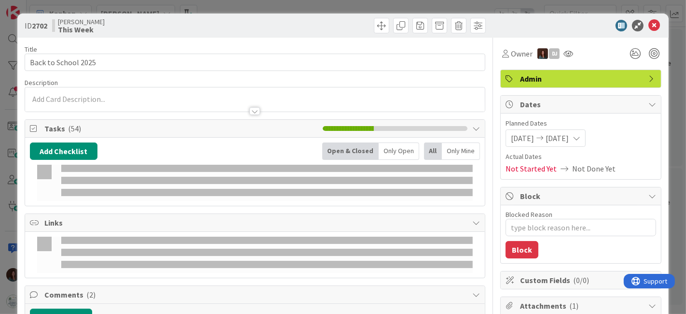
type textarea "x"
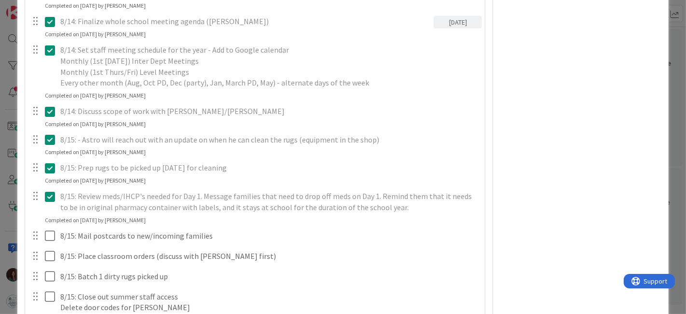
scroll to position [1715, 0]
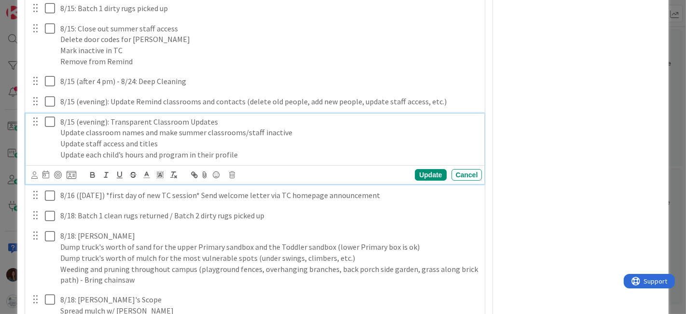
click at [173, 149] on p "Update staff access and titles" at bounding box center [269, 143] width 418 height 11
click at [247, 160] on p "Update each child’s hours and program in their profile" at bounding box center [269, 154] width 418 height 11
click at [420, 180] on div "Update" at bounding box center [430, 175] width 31 height 12
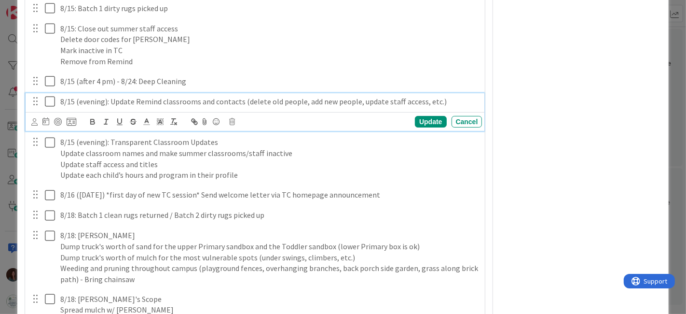
click at [303, 107] on p "8/15 (evening): Update Remind classrooms and contacts (delete old people, add n…" at bounding box center [269, 101] width 418 height 11
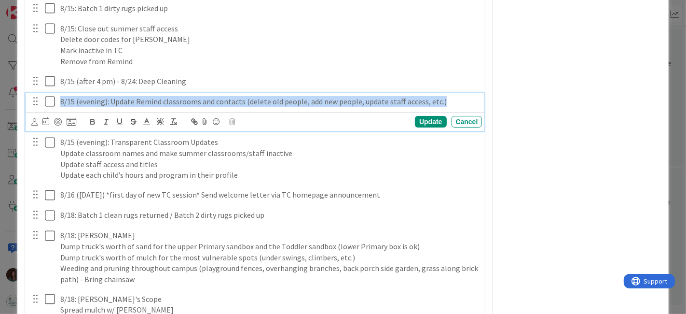
drag, startPoint x: 460, startPoint y: 109, endPoint x: 45, endPoint y: 113, distance: 414.8
click at [45, 110] on div "8/15 (evening): Update Remind classrooms and contacts (delete old people, add n…" at bounding box center [255, 101] width 453 height 17
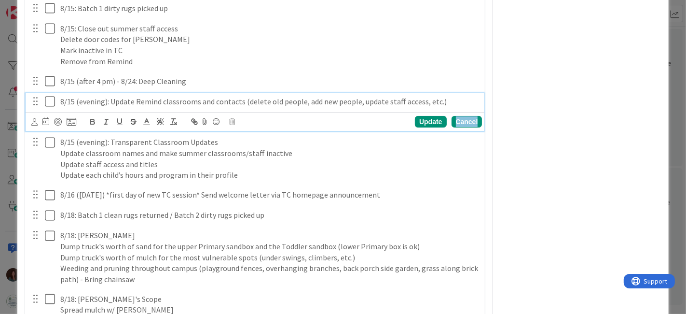
click at [471, 127] on div "Cancel" at bounding box center [466, 122] width 31 height 12
click at [134, 107] on p "8/15 (evening): Update Remind classrooms and contacts (delete old people, add n…" at bounding box center [269, 101] width 418 height 11
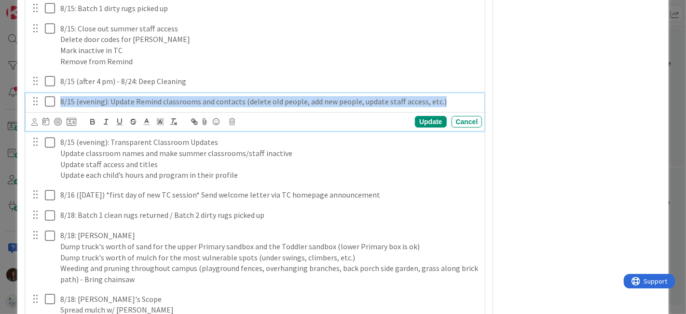
click at [134, 107] on p "8/15 (evening): Update Remind classrooms and contacts (delete old people, add n…" at bounding box center [269, 101] width 418 height 11
click at [68, 107] on p "8/15 (evening): Update Remind classrooms and contacts (delete old people, add n…" at bounding box center [269, 101] width 418 height 11
drag, startPoint x: 75, startPoint y: 109, endPoint x: 449, endPoint y: 108, distance: 373.8
click at [449, 107] on p "8/15 (evening): Update Remind classrooms and contacts (delete old people, add n…" at bounding box center [269, 101] width 418 height 11
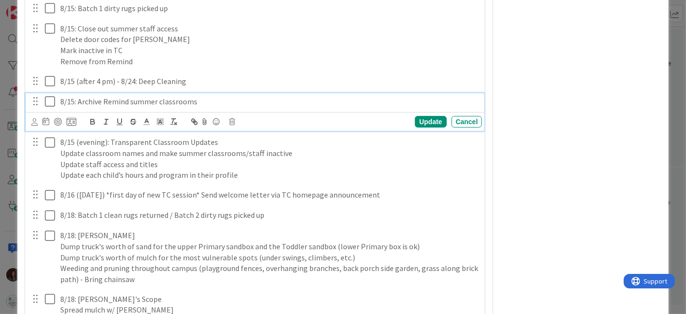
click at [73, 107] on p "8/15: Archive Remind summer classrooms" at bounding box center [269, 101] width 418 height 11
click at [66, 107] on p "8/: Archive Remind summer classrooms" at bounding box center [269, 101] width 418 height 11
click at [419, 127] on div "Update" at bounding box center [430, 122] width 31 height 12
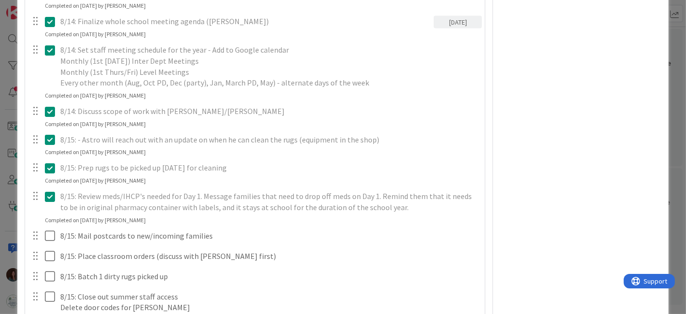
scroll to position [1661, 0]
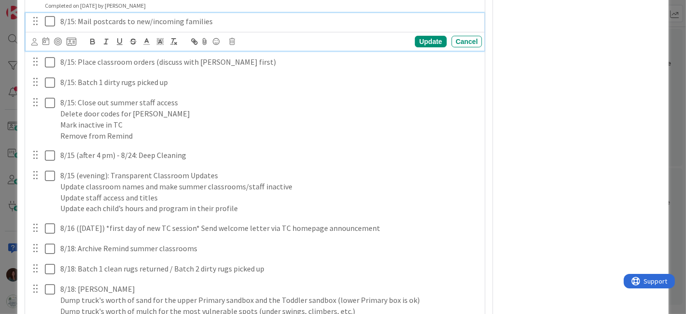
click at [52, 27] on icon at bounding box center [52, 21] width 14 height 12
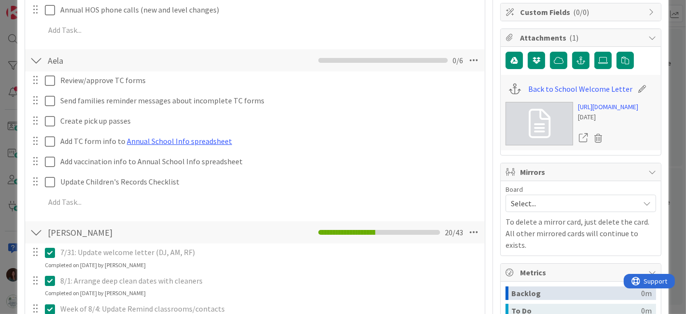
scroll to position [0, 0]
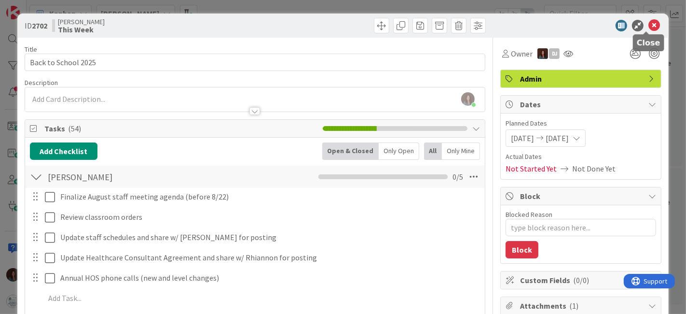
click at [648, 25] on icon at bounding box center [654, 26] width 12 height 12
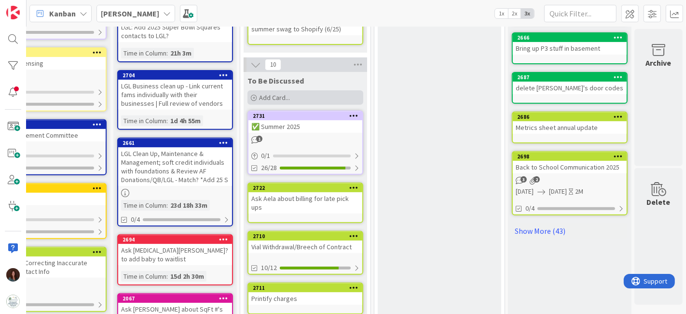
click at [301, 90] on div "Add Card..." at bounding box center [305, 97] width 116 height 14
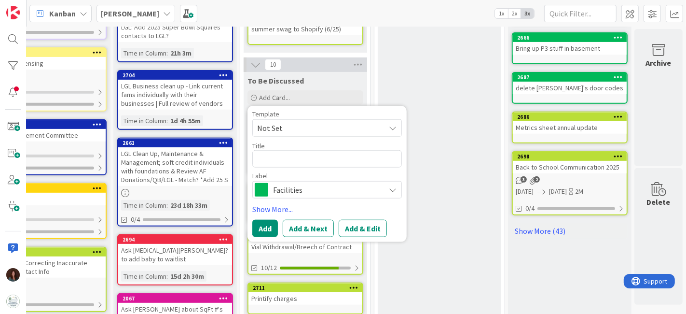
click at [382, 63] on div "This Week Add Card... 2724 Get [PERSON_NAME]'s info from [PERSON_NAME] & schedu…" at bounding box center [439, 200] width 123 height 890
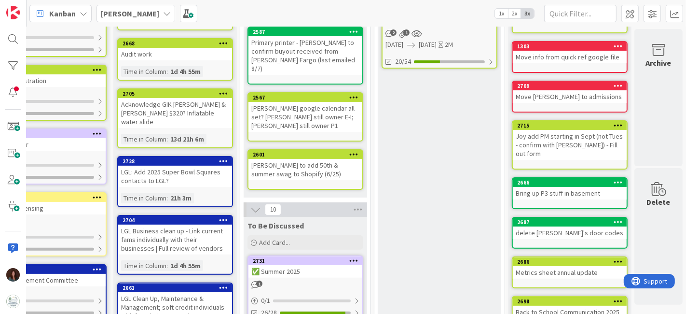
scroll to position [0, 50]
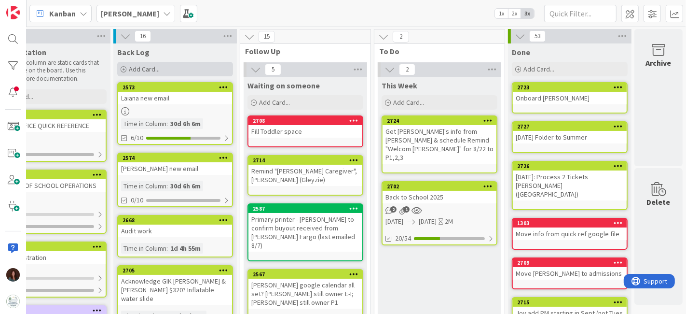
click at [186, 72] on div "Add Card..." at bounding box center [175, 69] width 116 height 14
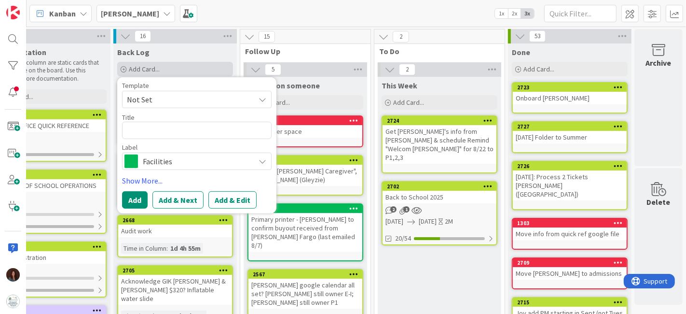
type textarea "x"
type textarea "O"
type textarea "x"
type textarea "Or"
type textarea "x"
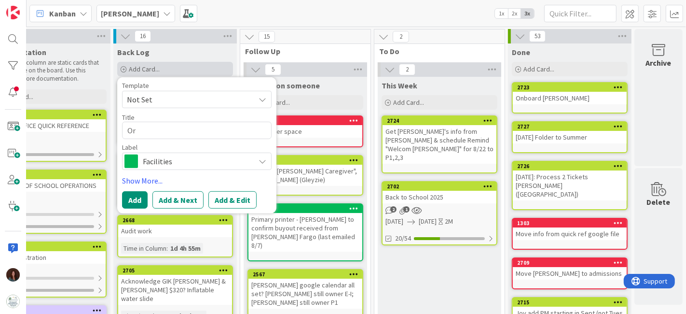
type textarea "Ord"
type textarea "x"
type textarea "Orde"
type textarea "x"
type textarea "Order"
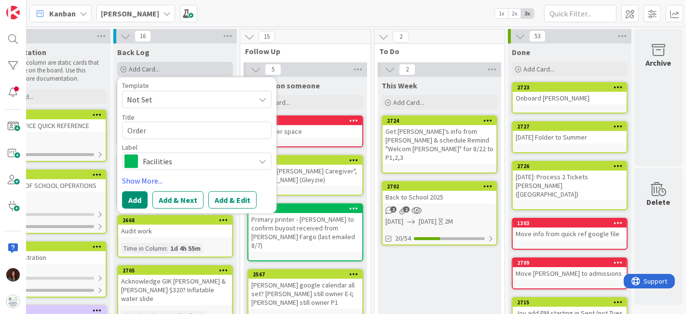
type textarea "x"
type textarea "Order"
type textarea "x"
type textarea "Order m"
type textarea "x"
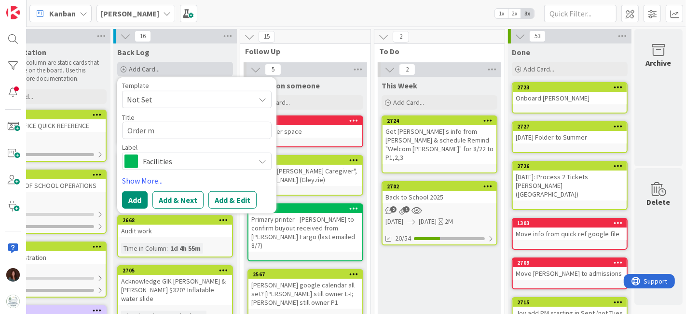
type textarea "Order mr"
type textarea "x"
type textarea "Order mre"
type textarea "x"
type textarea "Order mr"
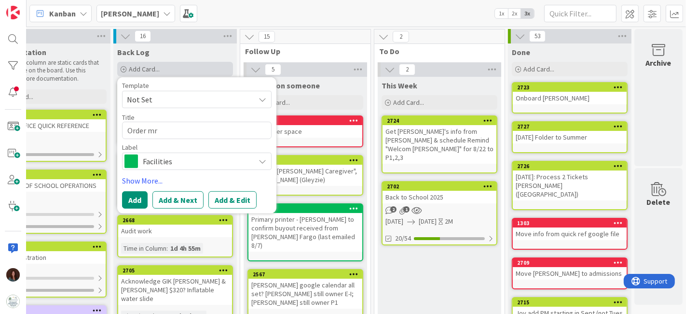
type textarea "x"
type textarea "Order mro"
type textarea "x"
type textarea "Order mr"
type textarea "x"
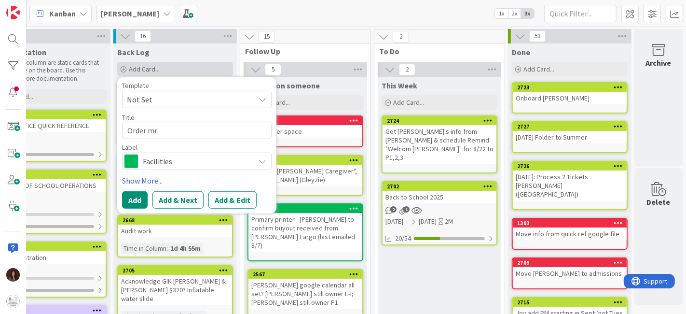
type textarea "Order m"
type textarea "x"
type textarea "Order mo"
type textarea "x"
type textarea "Order mor"
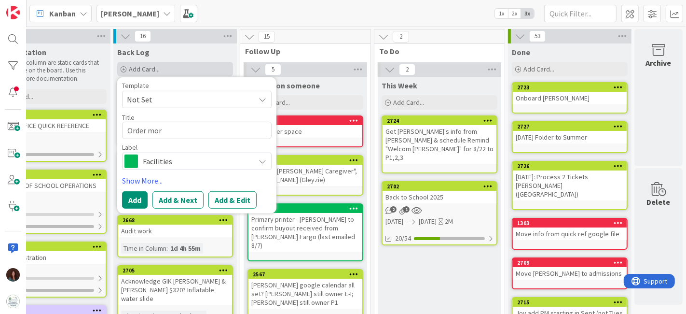
type textarea "x"
type textarea "Order more"
type textarea "x"
type textarea "Order more"
type textarea "x"
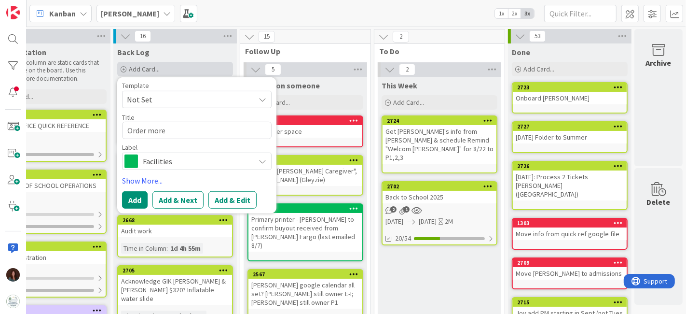
type textarea "Order more p"
type textarea "x"
type textarea "Order more pos"
type textarea "x"
type textarea "Order more post"
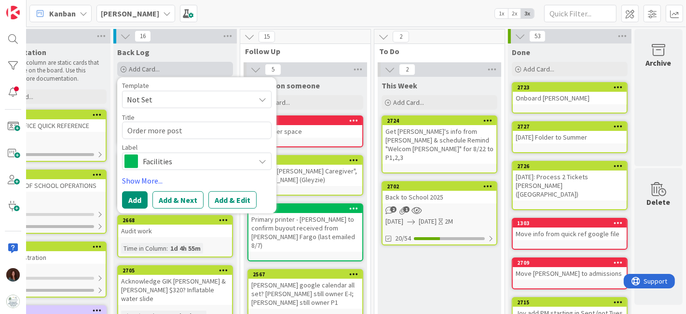
type textarea "x"
type textarea "Order more postc"
type textarea "x"
type textarea "Order more postcar"
type textarea "x"
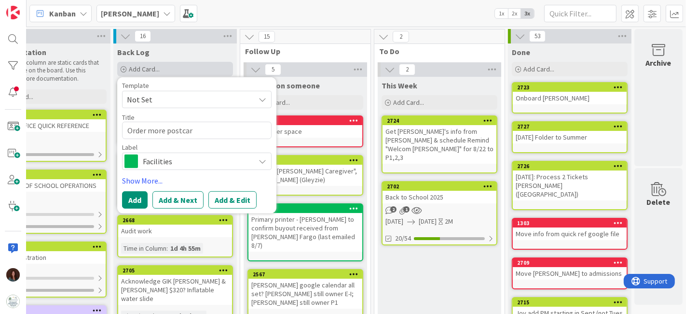
type textarea "Order more postcard"
type textarea "x"
type textarea "Order more postcards"
type textarea "x"
type textarea "Order more postcards?"
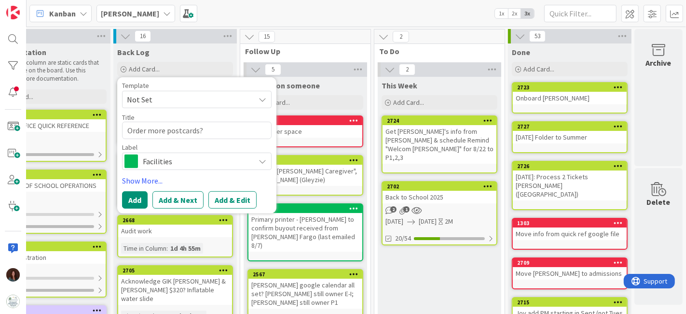
click at [204, 150] on div "Label Facilities" at bounding box center [197, 157] width 150 height 26
click at [196, 162] on span "Facilities" at bounding box center [196, 161] width 107 height 14
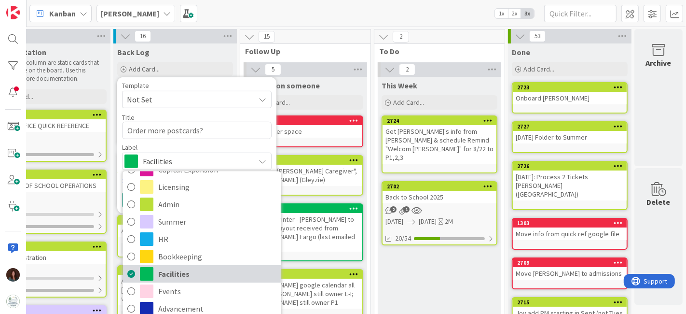
scroll to position [107, 50]
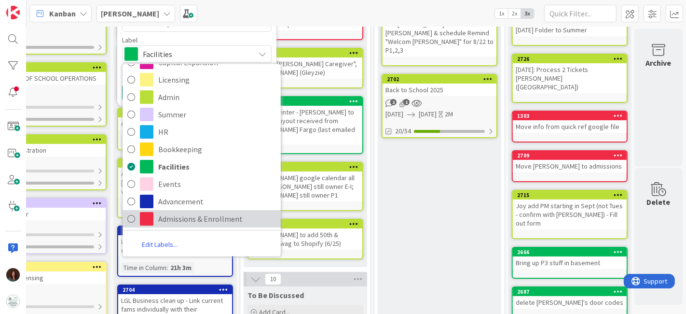
click at [212, 218] on span "Admissions & Enrollment" at bounding box center [217, 218] width 118 height 14
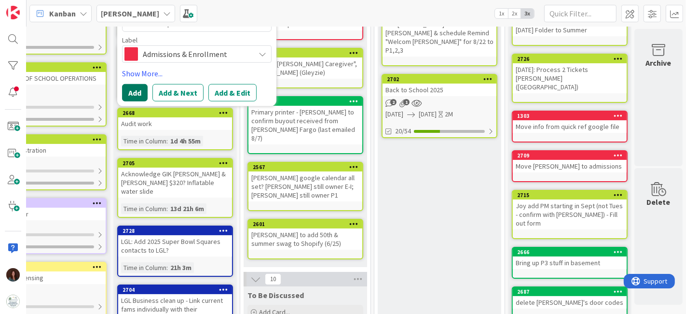
click at [127, 93] on button "Add" at bounding box center [135, 92] width 26 height 17
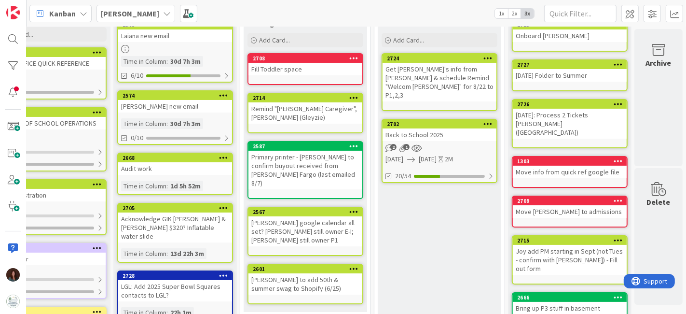
scroll to position [0, 50]
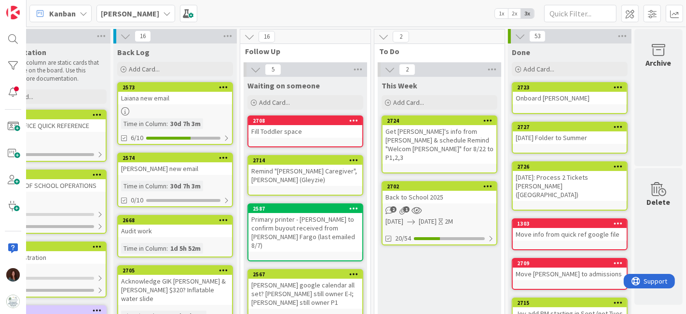
click at [442, 191] on div "Back to School 2025" at bounding box center [439, 197] width 114 height 13
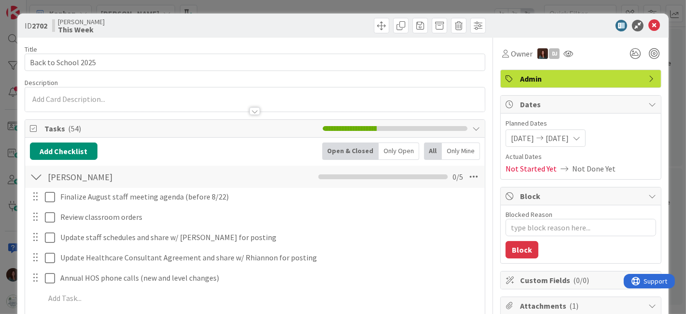
type textarea "x"
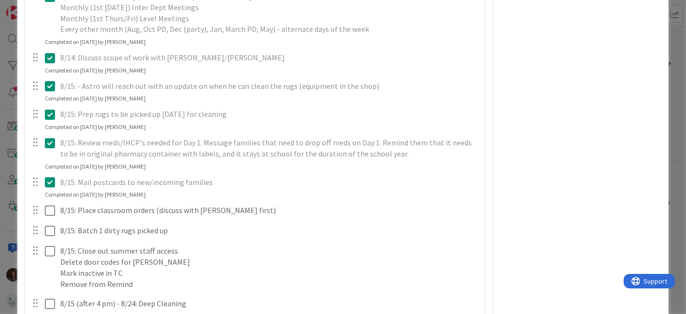
scroll to position [1608, 0]
